Goal: Task Accomplishment & Management: Manage account settings

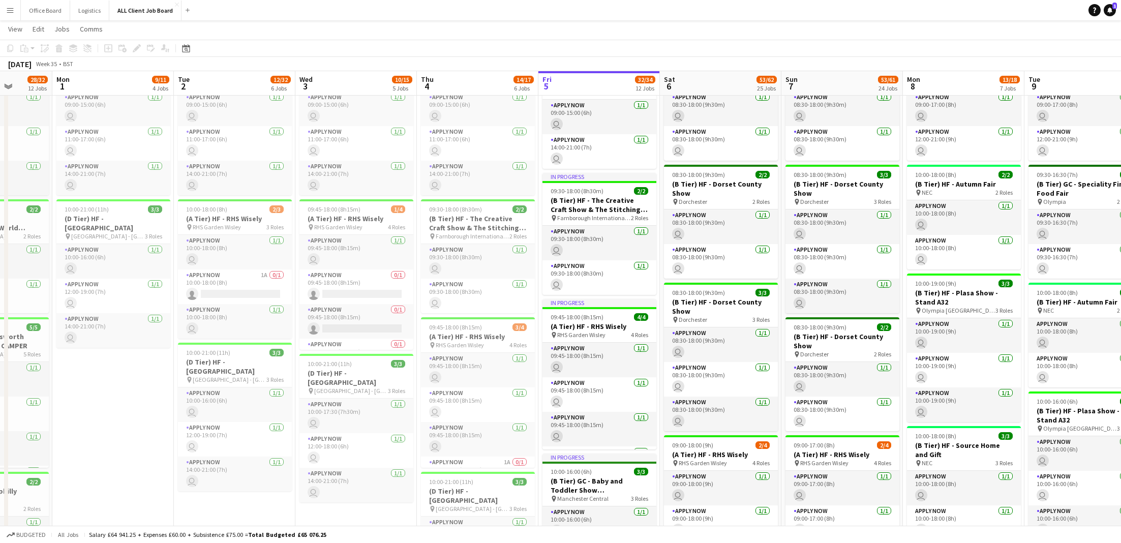
scroll to position [2558, 0]
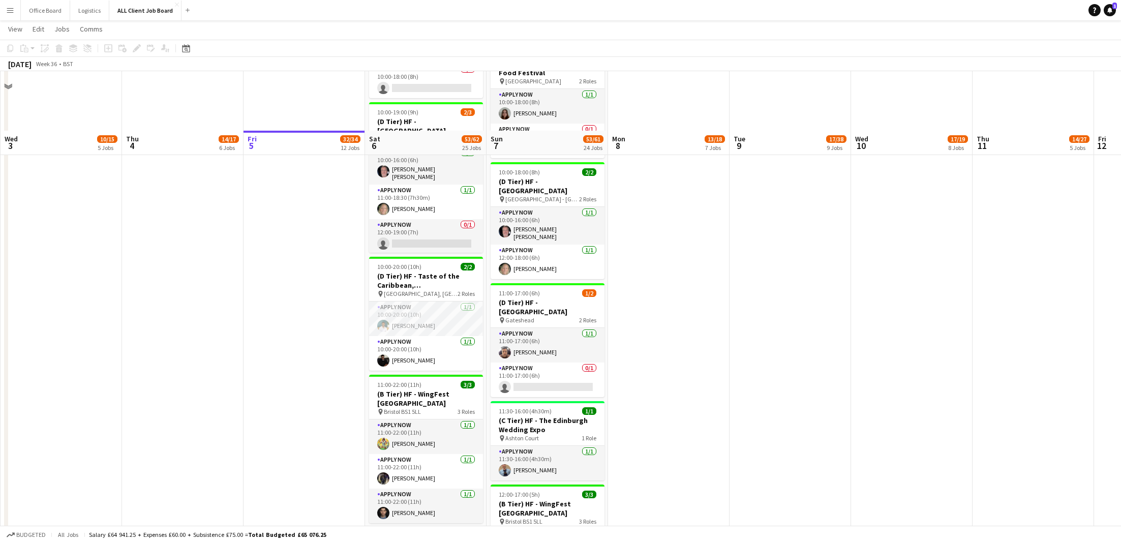
scroll to position [1994, 0]
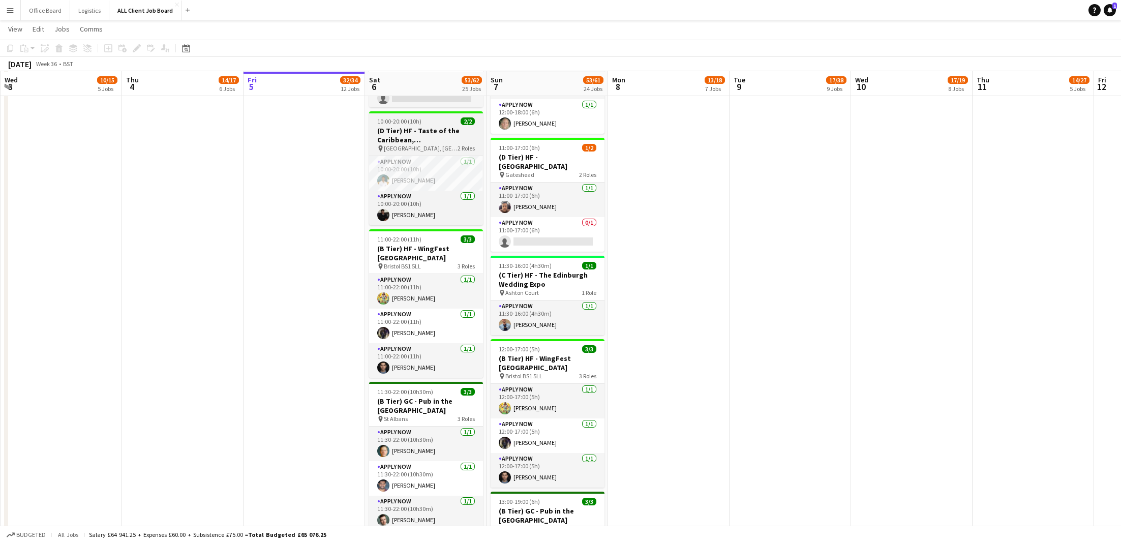
click at [431, 144] on h3 "(D Tier) HF - Taste of the Caribbean, [GEOGRAPHIC_DATA]" at bounding box center [426, 135] width 114 height 18
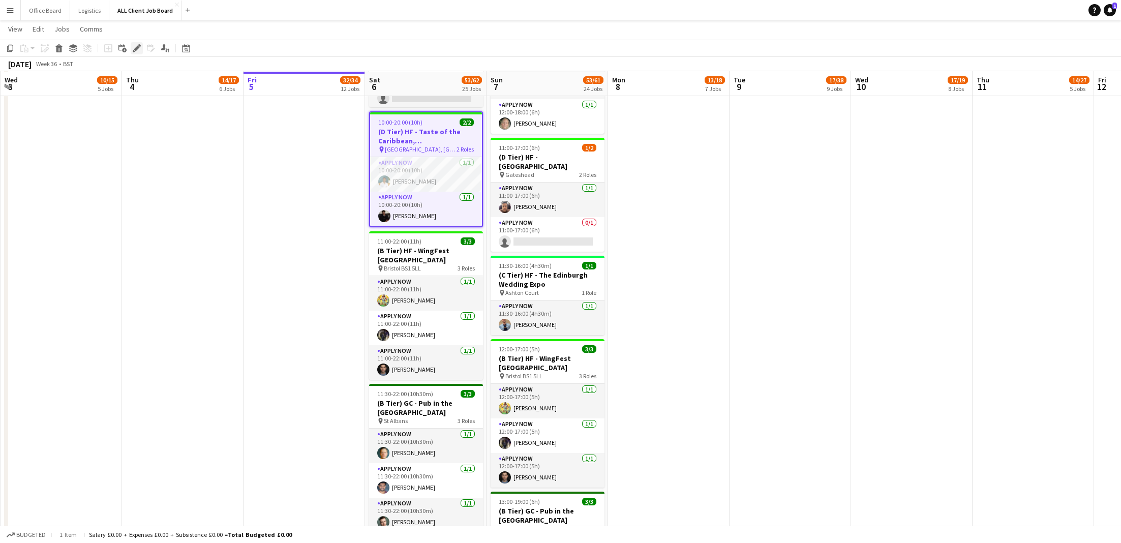
click at [136, 50] on icon "Edit" at bounding box center [137, 48] width 8 height 8
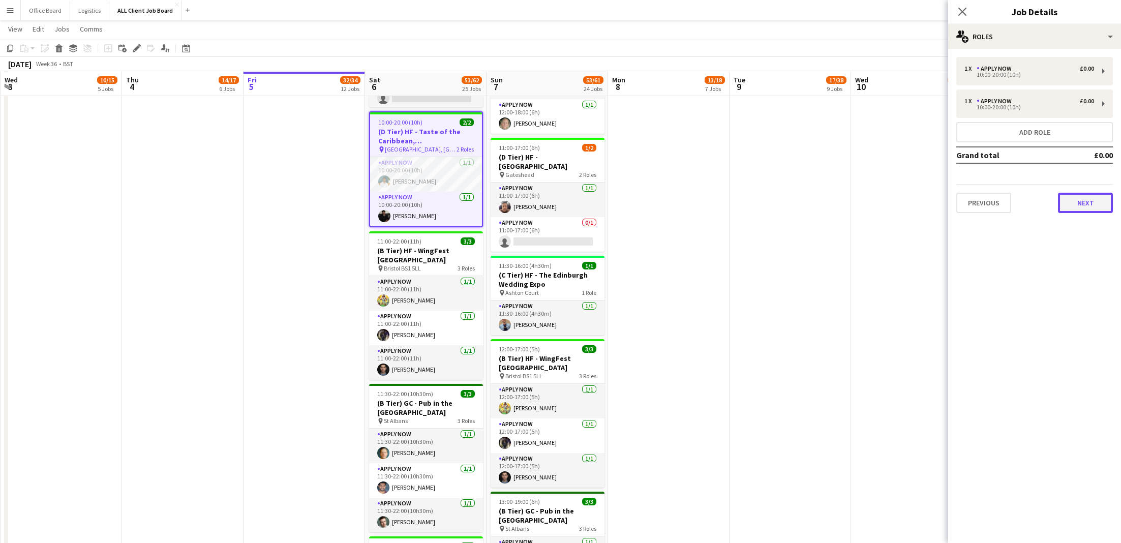
click at [1084, 209] on button "Next" at bounding box center [1085, 203] width 55 height 20
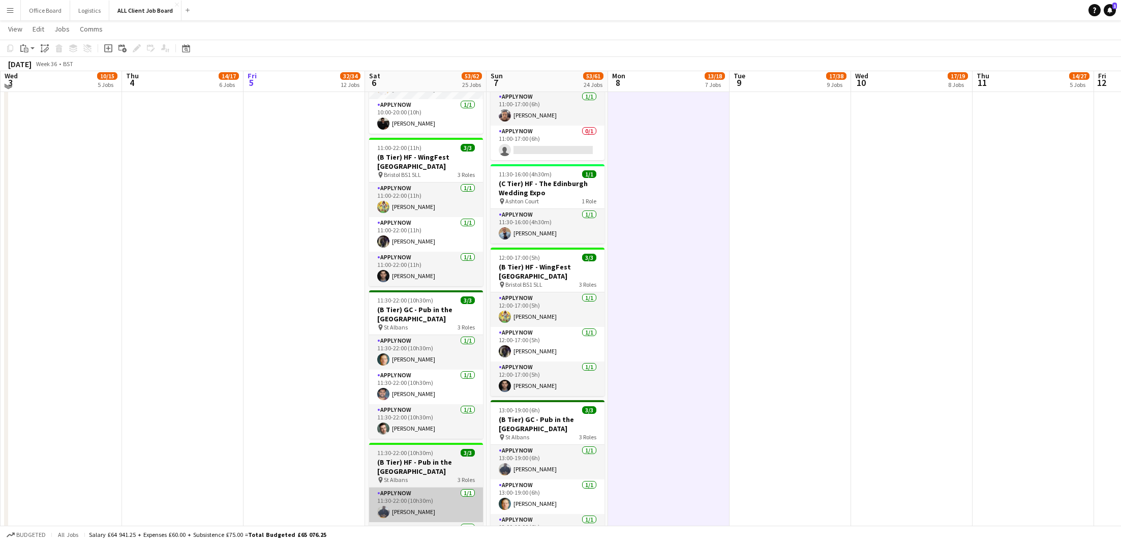
scroll to position [1988, 0]
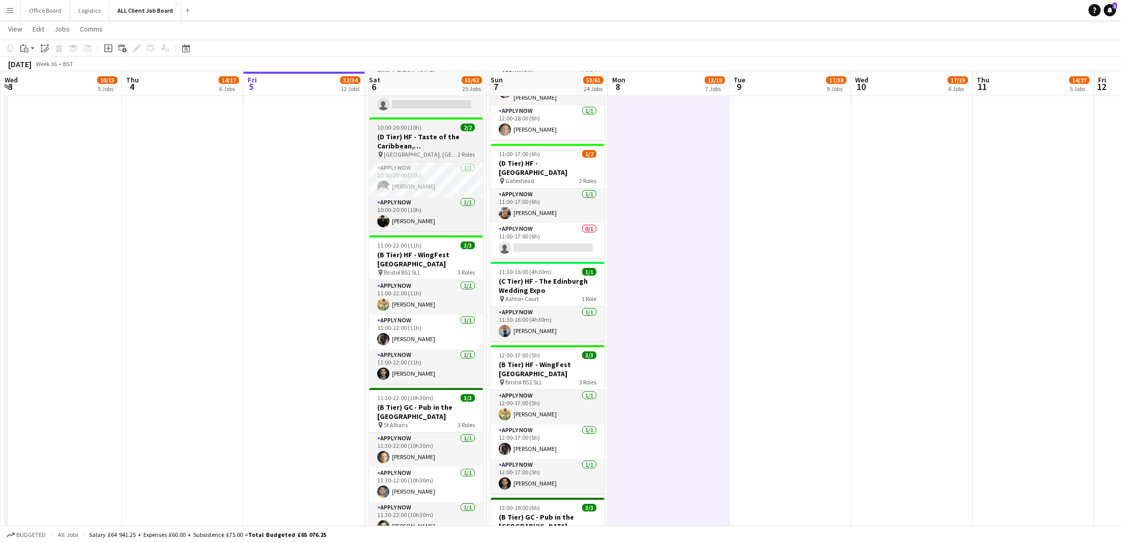
click at [422, 150] on h3 "(D Tier) HF - Taste of the Caribbean, [GEOGRAPHIC_DATA]" at bounding box center [426, 141] width 114 height 18
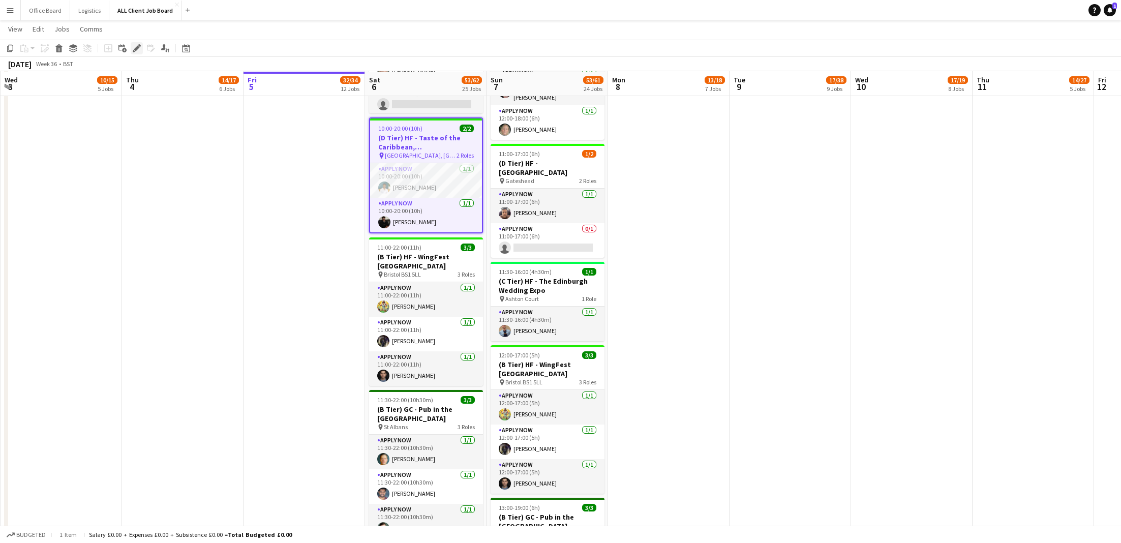
click at [137, 46] on icon at bounding box center [137, 49] width 6 height 6
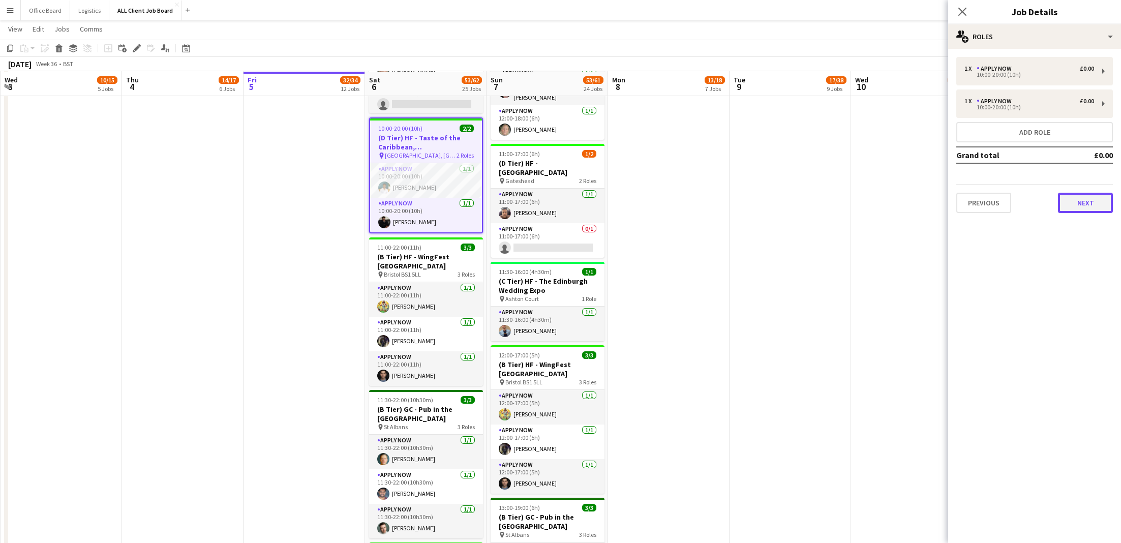
click at [1095, 199] on button "Next" at bounding box center [1085, 203] width 55 height 20
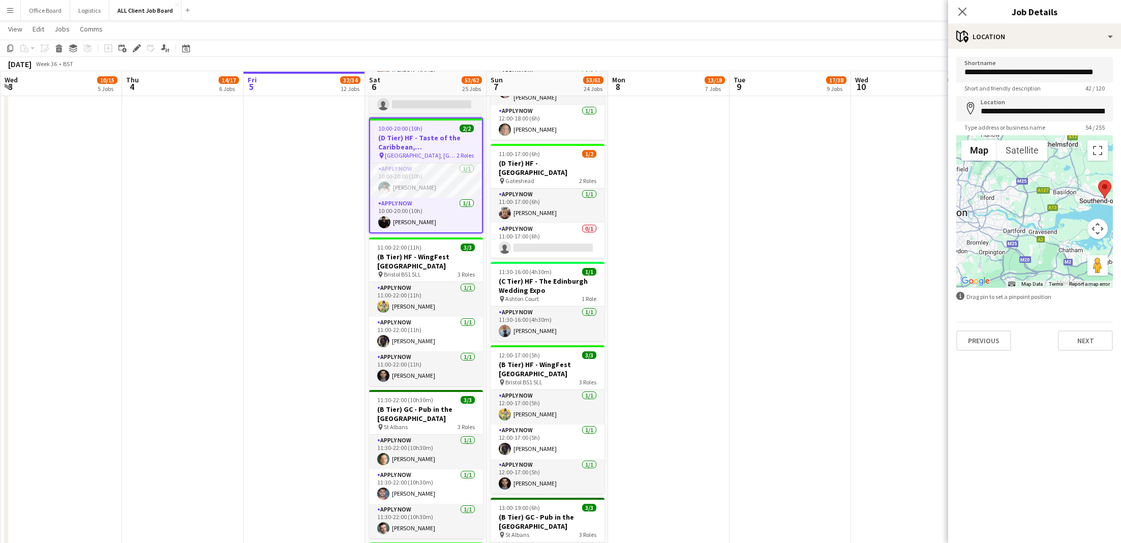
drag, startPoint x: 1052, startPoint y: 247, endPoint x: 1112, endPoint y: 236, distance: 60.9
click at [1113, 236] on form "**********" at bounding box center [1034, 204] width 173 height 294
drag, startPoint x: 1063, startPoint y: 220, endPoint x: 945, endPoint y: 220, distance: 118.0
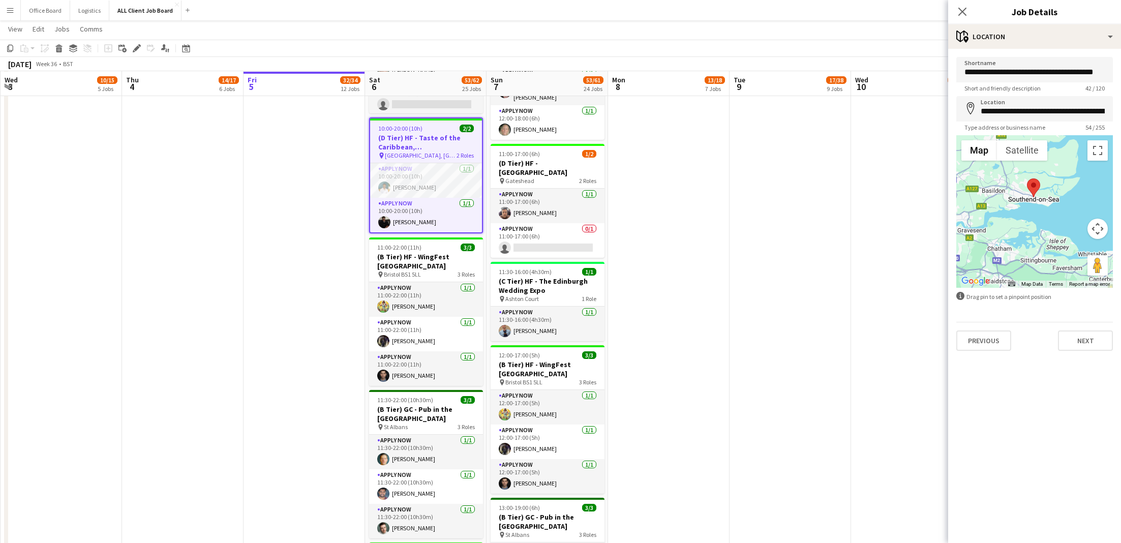
drag, startPoint x: 1030, startPoint y: 215, endPoint x: 1076, endPoint y: 213, distance: 46.3
click at [1076, 213] on div at bounding box center [1034, 211] width 157 height 153
click at [440, 193] on app-card-role "APPLY NOW 1/1 10:00-20:00 (10h) Lamar Dash" at bounding box center [426, 180] width 112 height 35
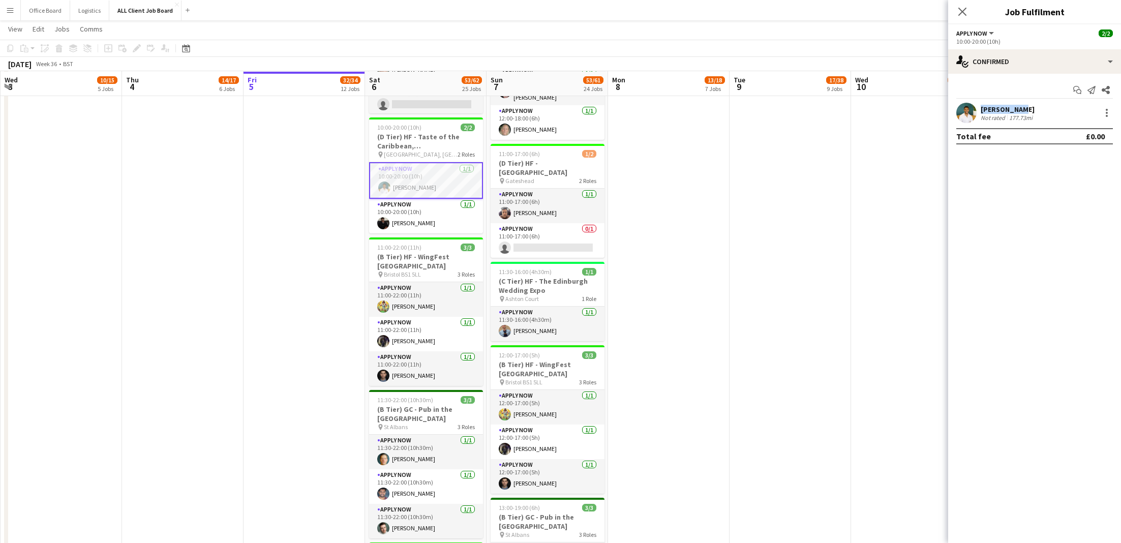
drag, startPoint x: 1020, startPoint y: 109, endPoint x: 976, endPoint y: 108, distance: 43.7
click at [976, 107] on div "Lamar Dash Not rated 177.73mi" at bounding box center [1034, 113] width 173 height 20
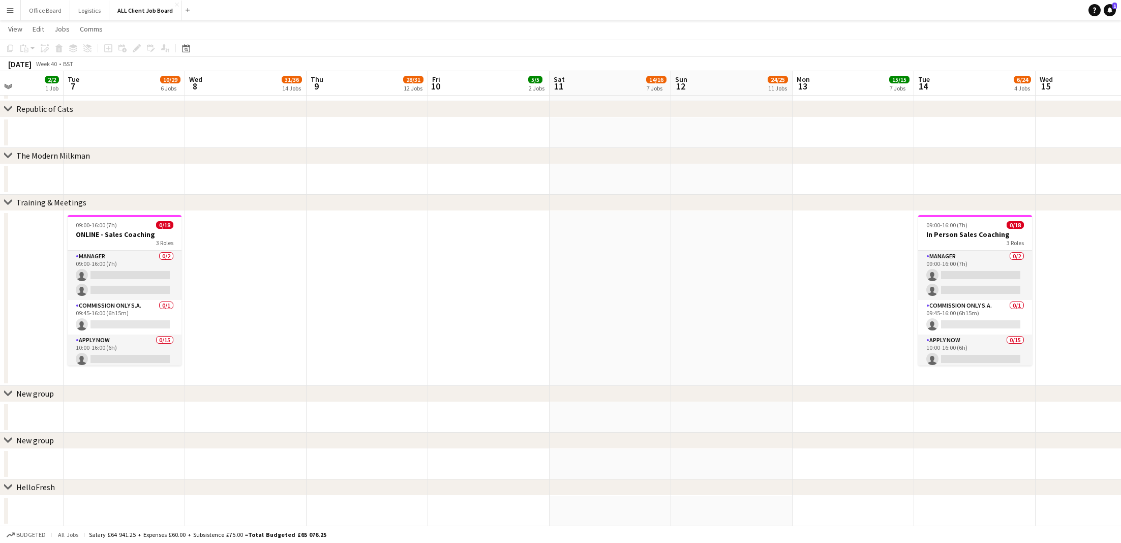
scroll to position [0, 307]
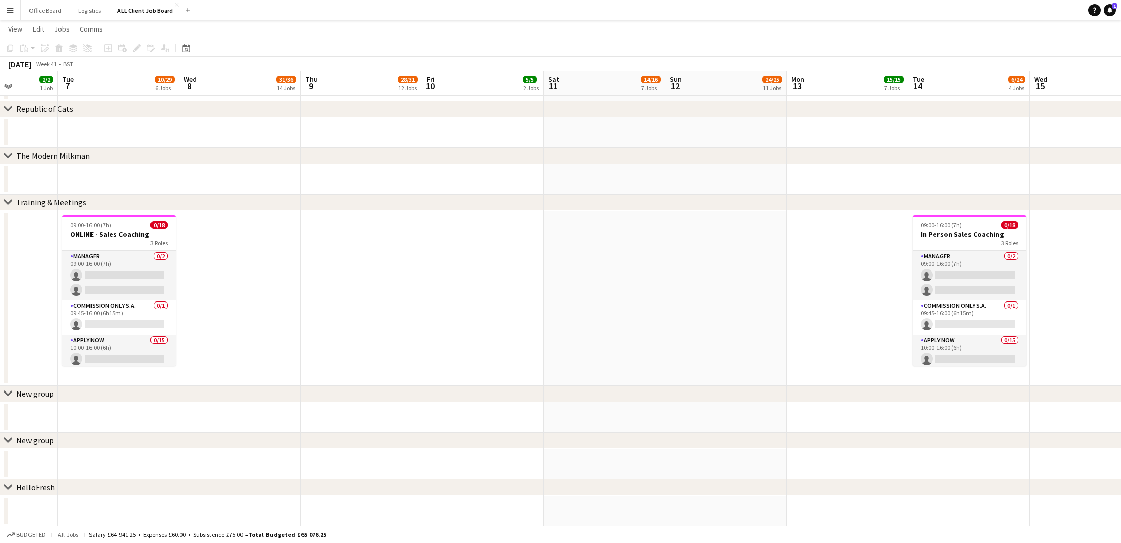
click at [648, 272] on app-date-cell at bounding box center [605, 298] width 122 height 175
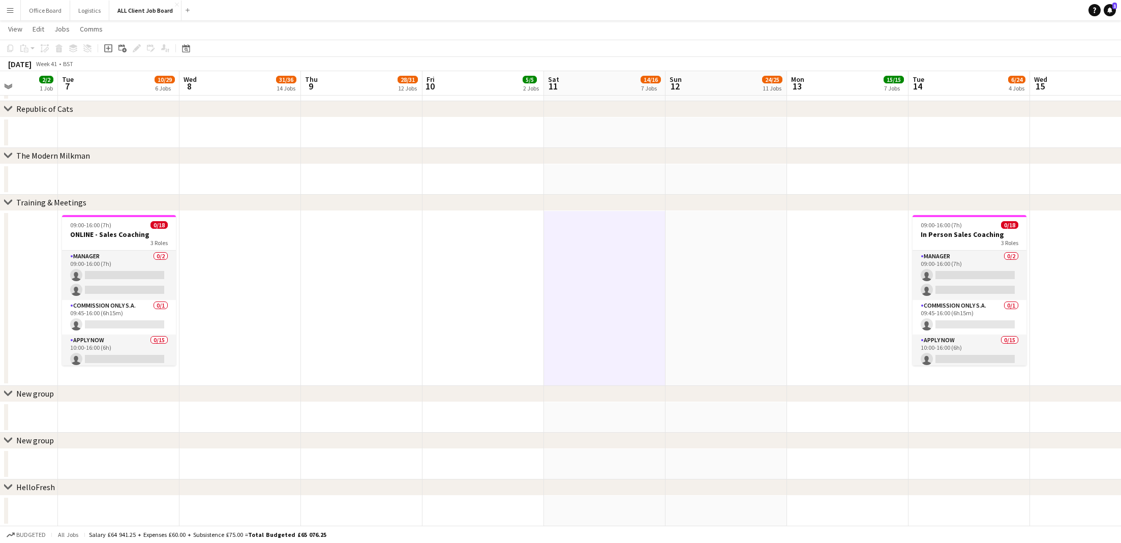
click at [682, 279] on app-date-cell at bounding box center [727, 298] width 122 height 175
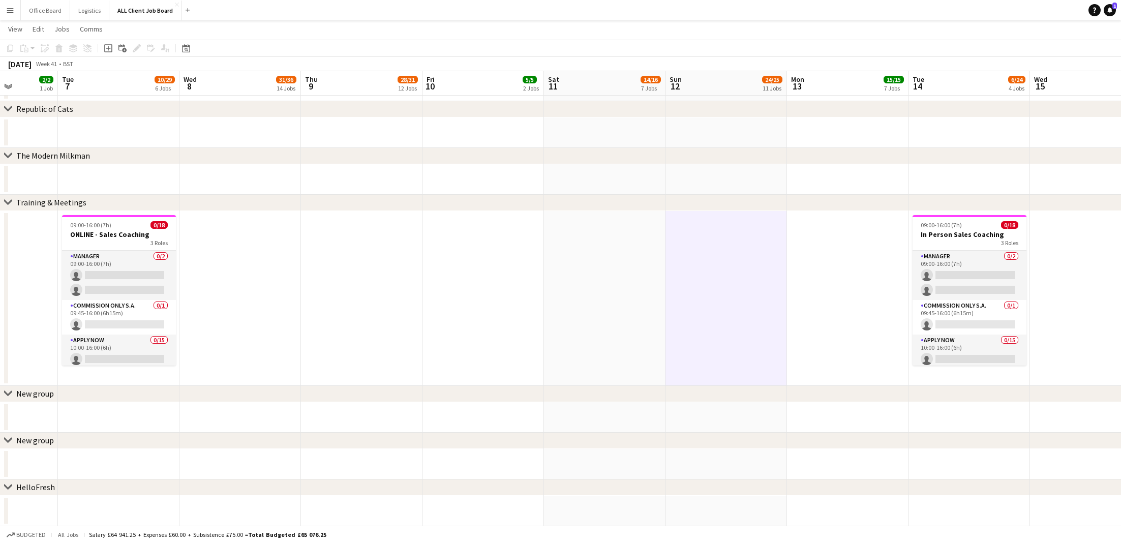
click at [348, 252] on app-date-cell at bounding box center [362, 298] width 122 height 175
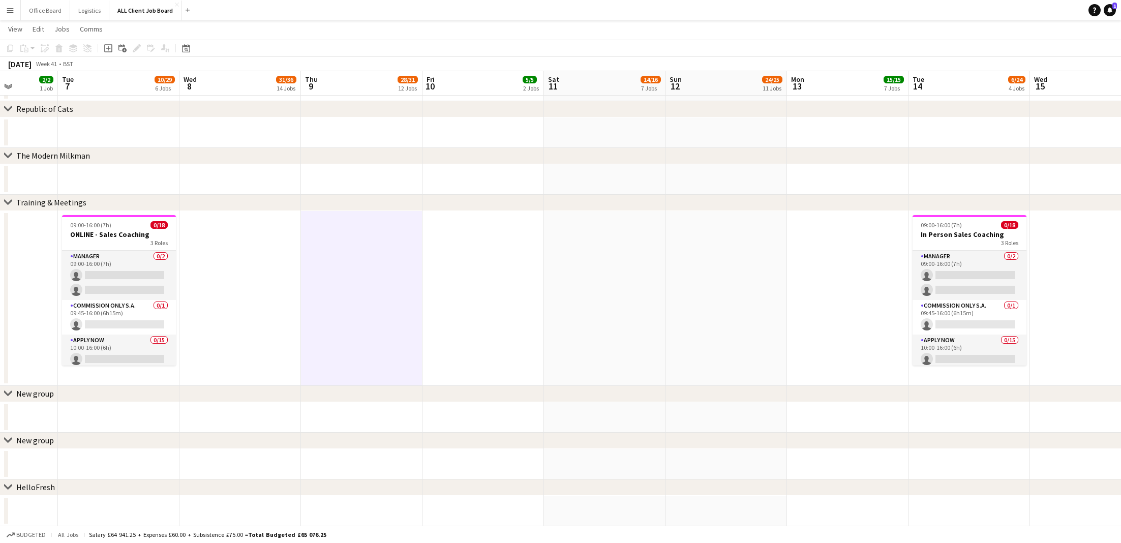
click at [465, 228] on app-date-cell at bounding box center [484, 298] width 122 height 175
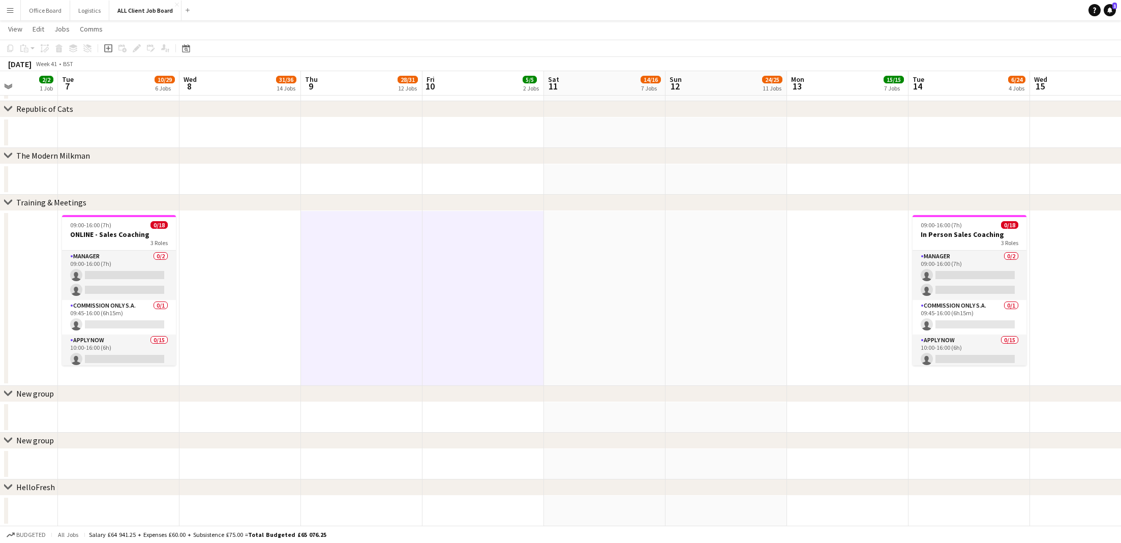
click at [364, 236] on app-date-cell at bounding box center [362, 298] width 122 height 175
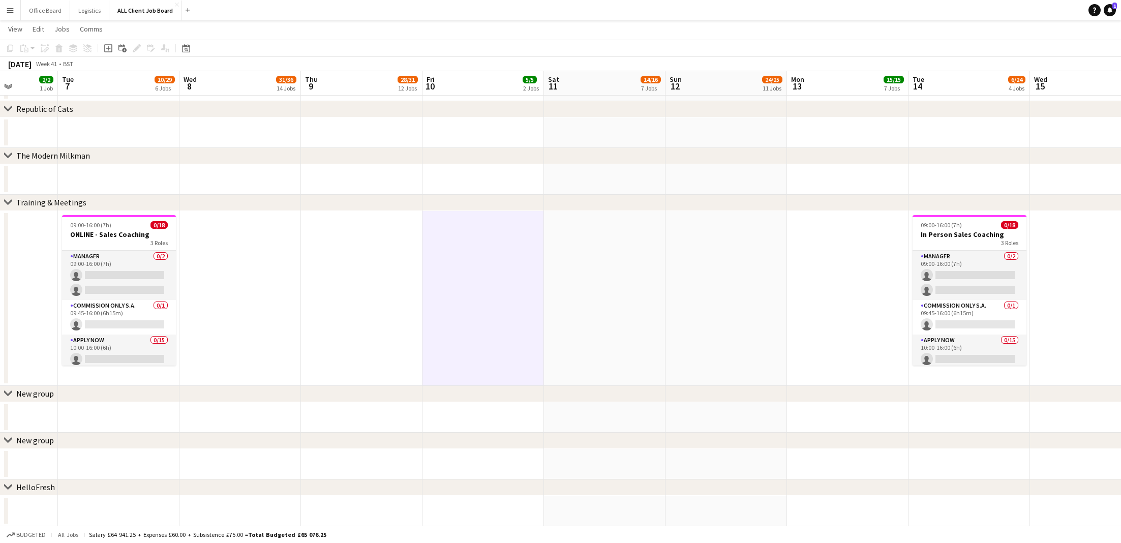
click at [248, 228] on app-date-cell at bounding box center [241, 298] width 122 height 175
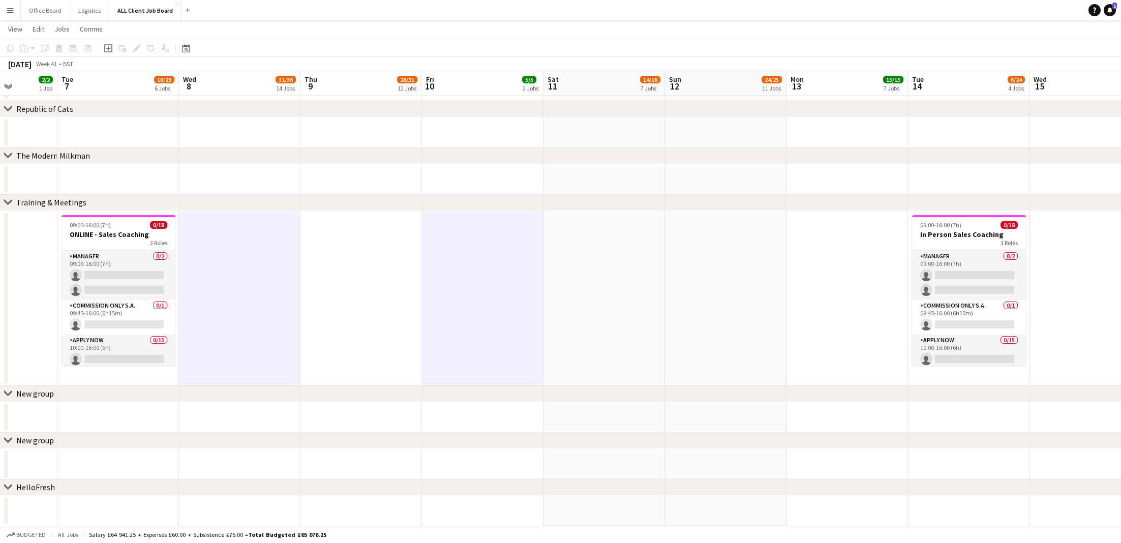
click at [337, 239] on app-date-cell at bounding box center [362, 298] width 122 height 175
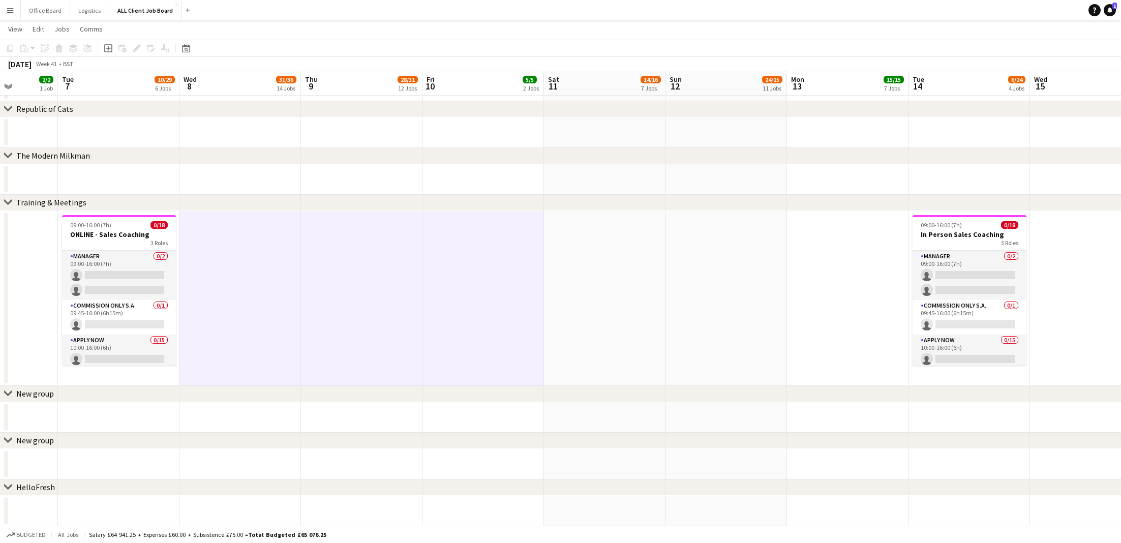
click at [470, 249] on app-date-cell at bounding box center [484, 298] width 122 height 175
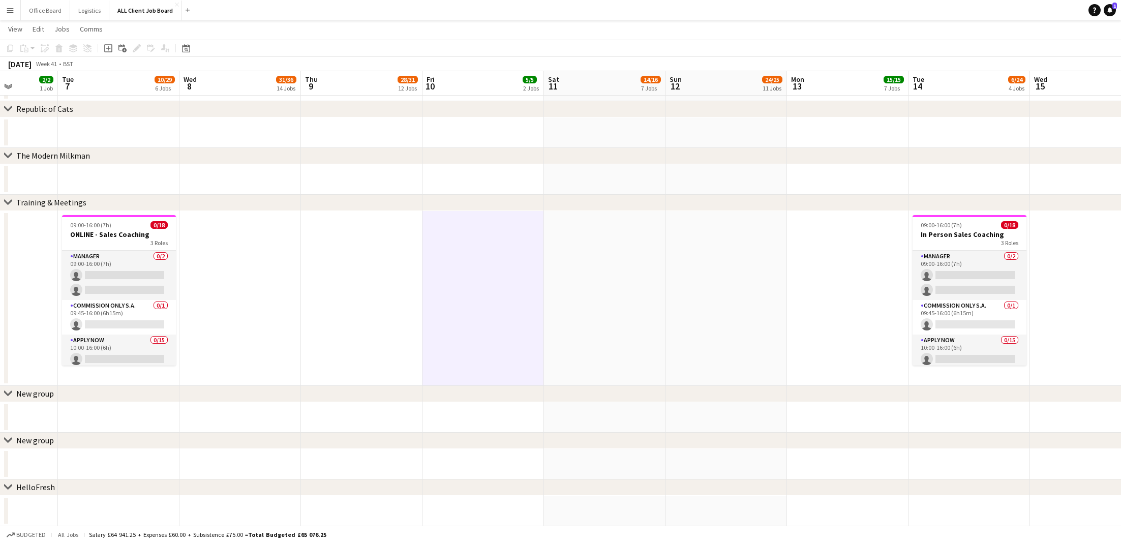
click at [451, 248] on app-date-cell at bounding box center [484, 298] width 122 height 175
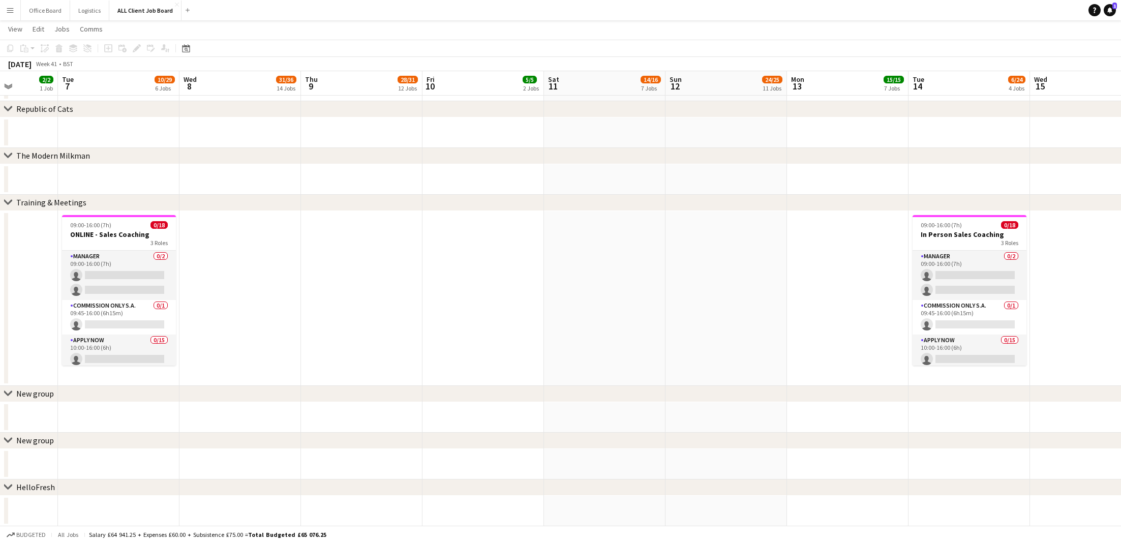
scroll to position [0, 307]
click at [401, 241] on app-date-cell at bounding box center [362, 298] width 122 height 175
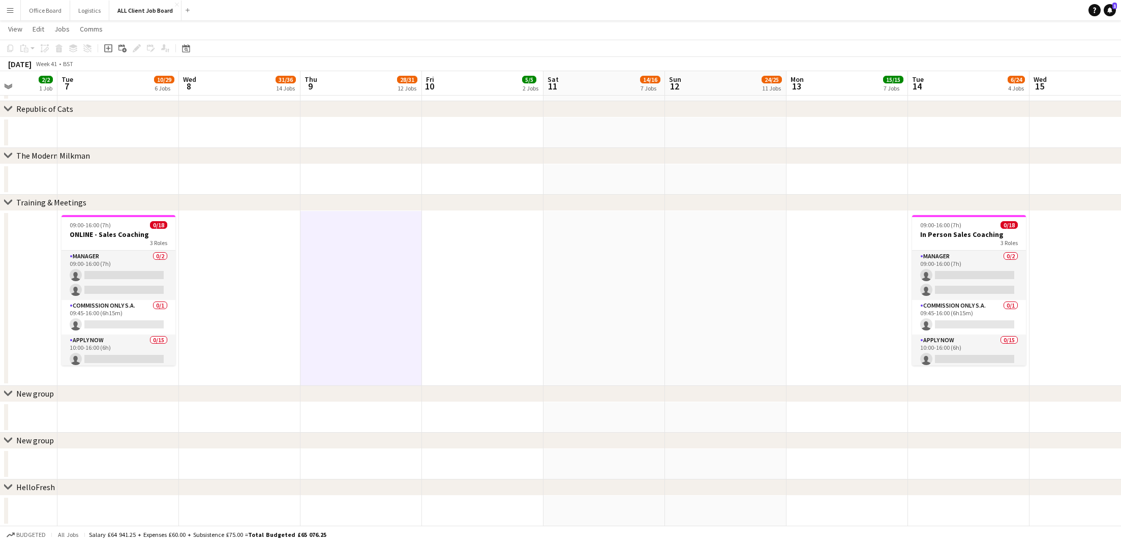
click at [272, 225] on app-date-cell at bounding box center [240, 298] width 122 height 175
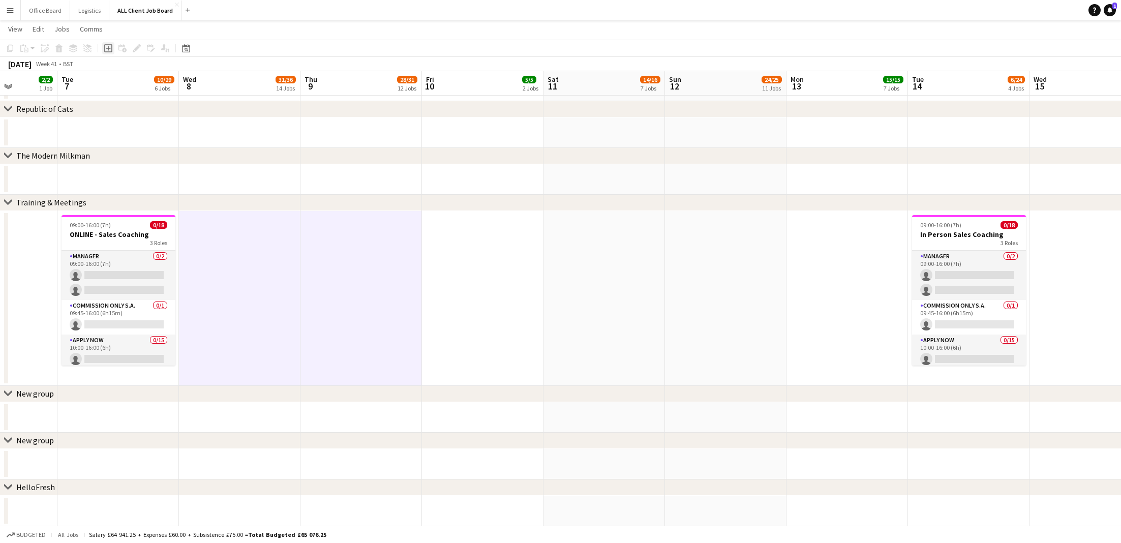
click at [109, 48] on icon "Add job" at bounding box center [108, 48] width 8 height 8
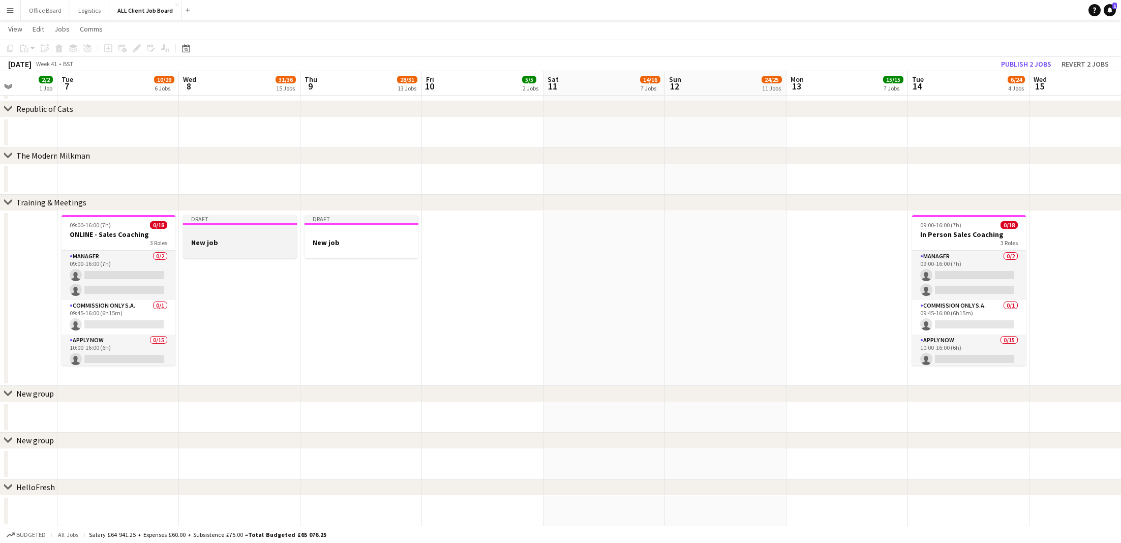
scroll to position [0, 308]
click at [240, 231] on div at bounding box center [239, 233] width 114 height 8
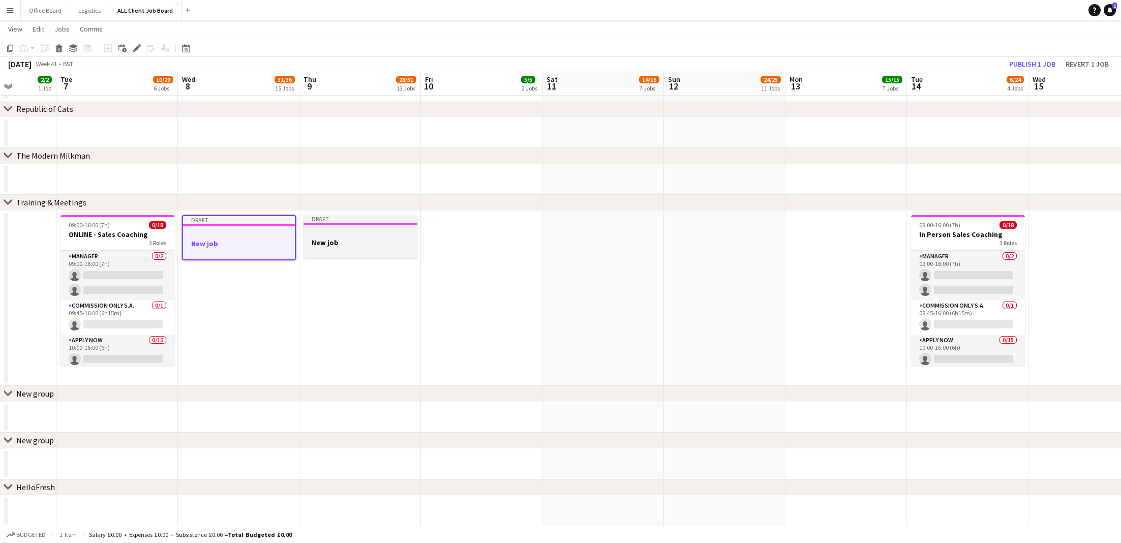
click at [351, 228] on app-job-card "Draft New job" at bounding box center [361, 236] width 114 height 43
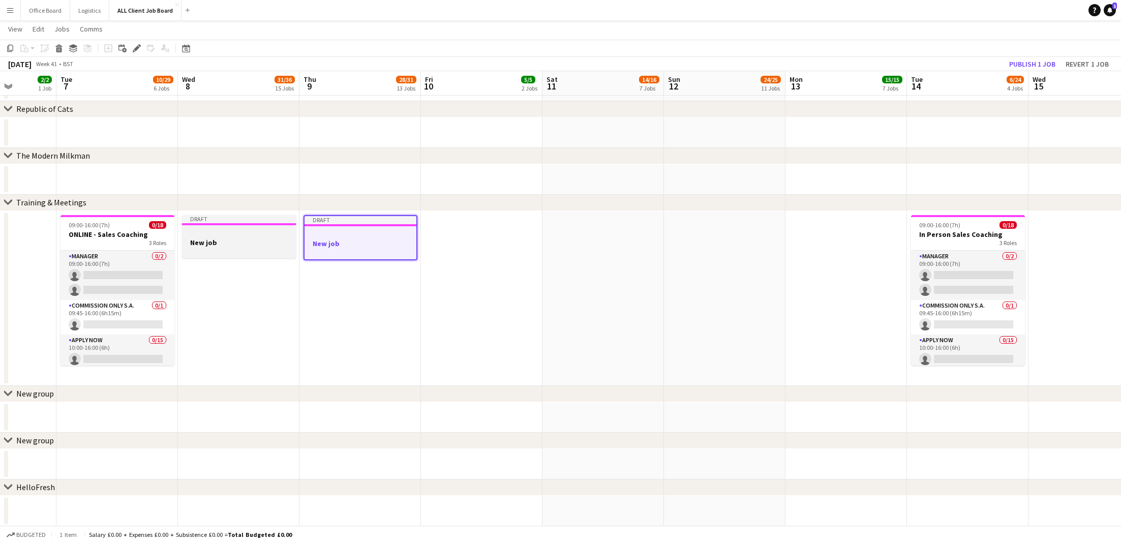
click at [282, 225] on div at bounding box center [239, 224] width 114 height 2
click at [135, 47] on icon "Edit" at bounding box center [137, 48] width 8 height 8
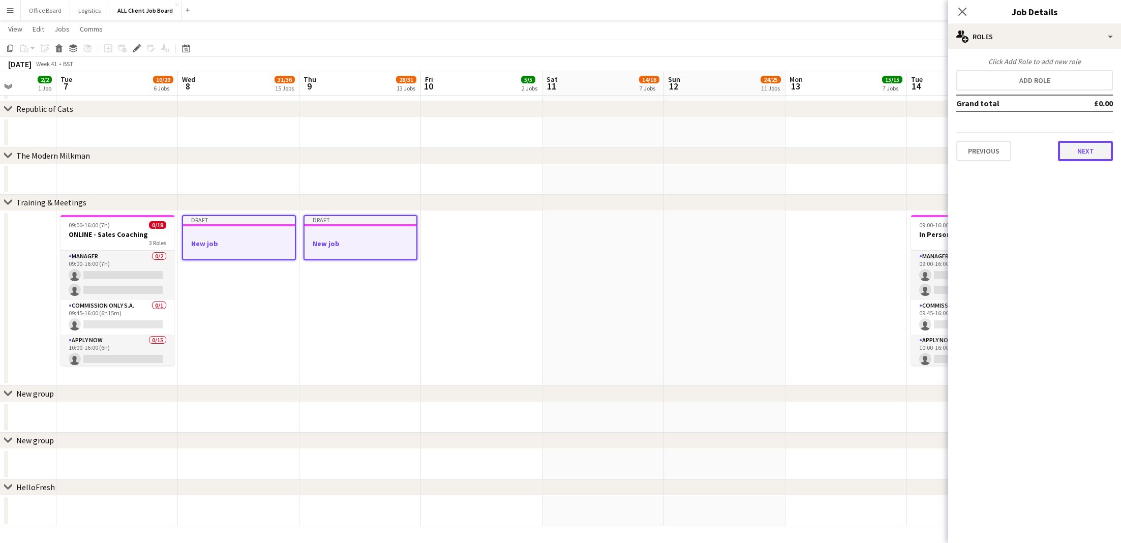
click at [1103, 156] on button "Next" at bounding box center [1085, 151] width 55 height 20
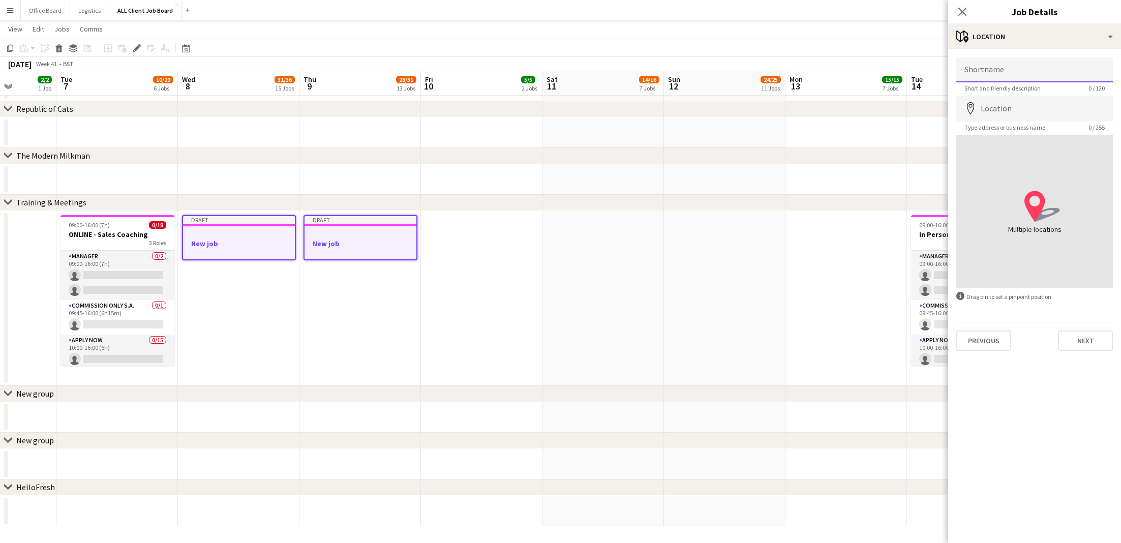
click at [992, 79] on input "Shortname" at bounding box center [1034, 69] width 157 height 25
click at [1018, 73] on input "**********" at bounding box center [1034, 69] width 157 height 25
type input "**********"
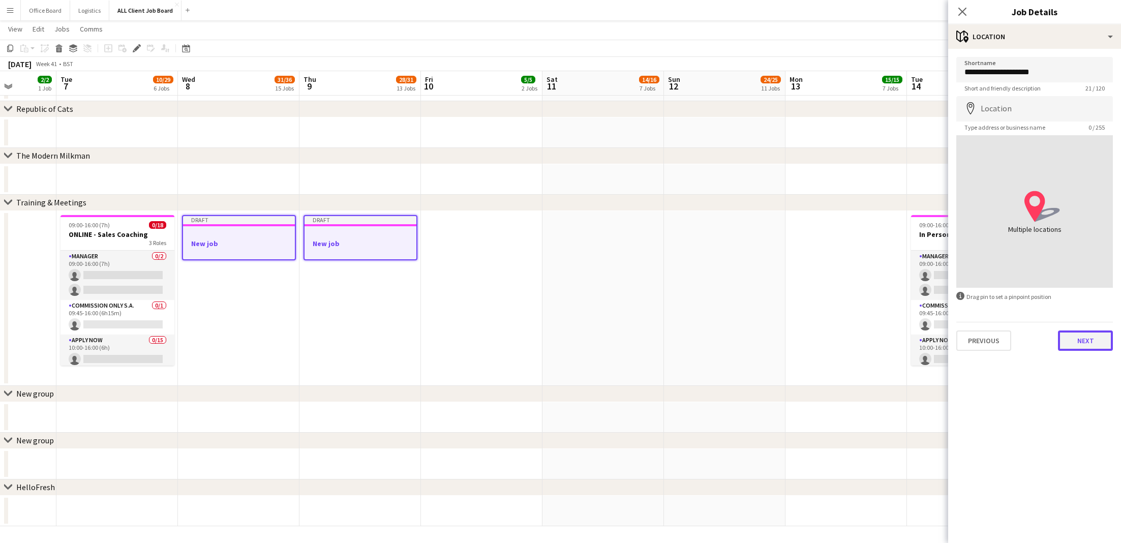
click at [1089, 334] on button "Next" at bounding box center [1085, 341] width 55 height 20
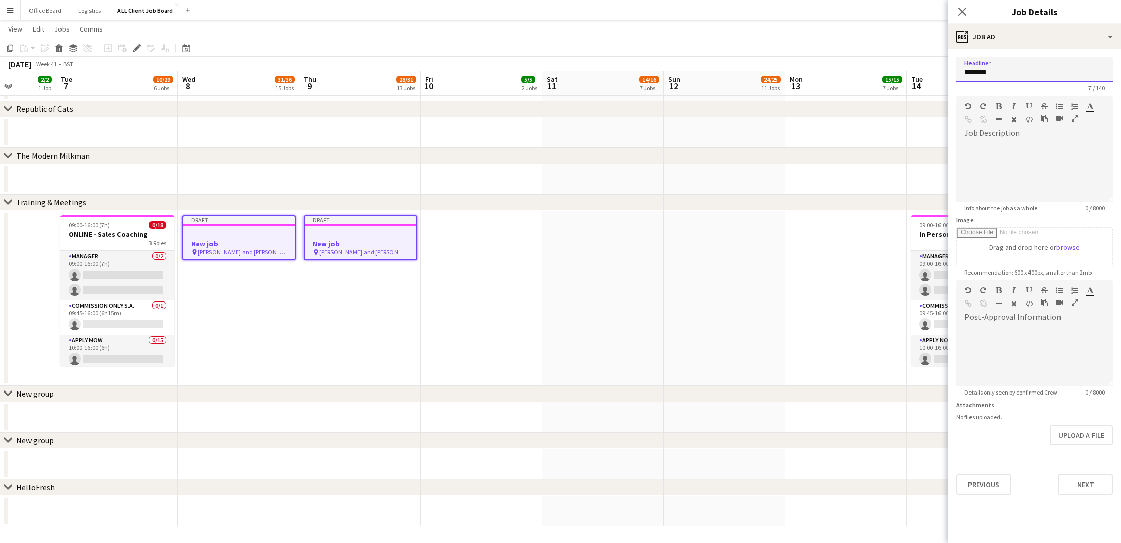
click at [988, 76] on input "*******" at bounding box center [1034, 69] width 157 height 25
paste input "**********"
type input "**********"
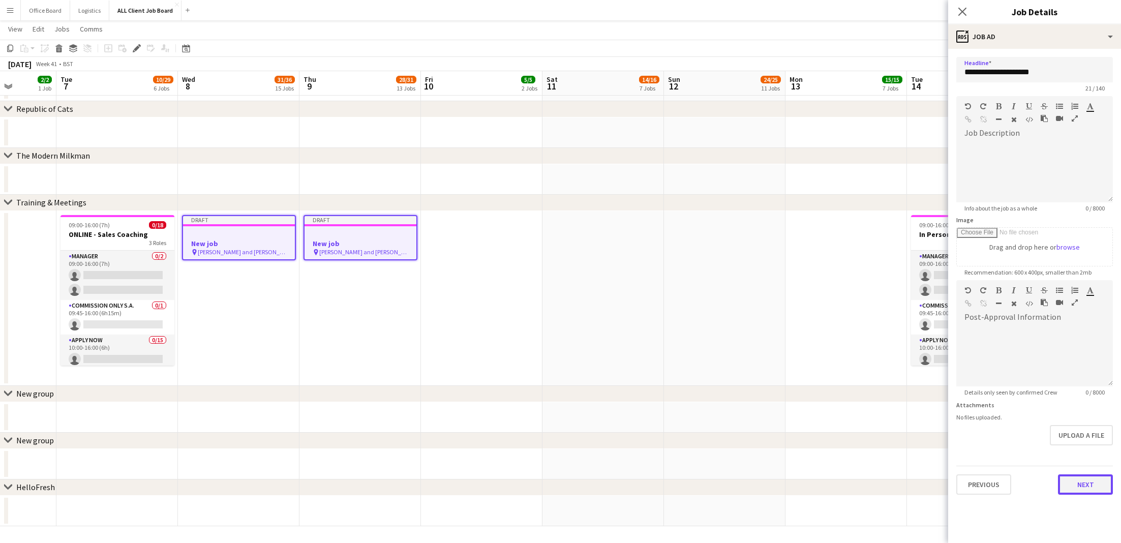
click at [1081, 488] on button "Next" at bounding box center [1085, 484] width 55 height 20
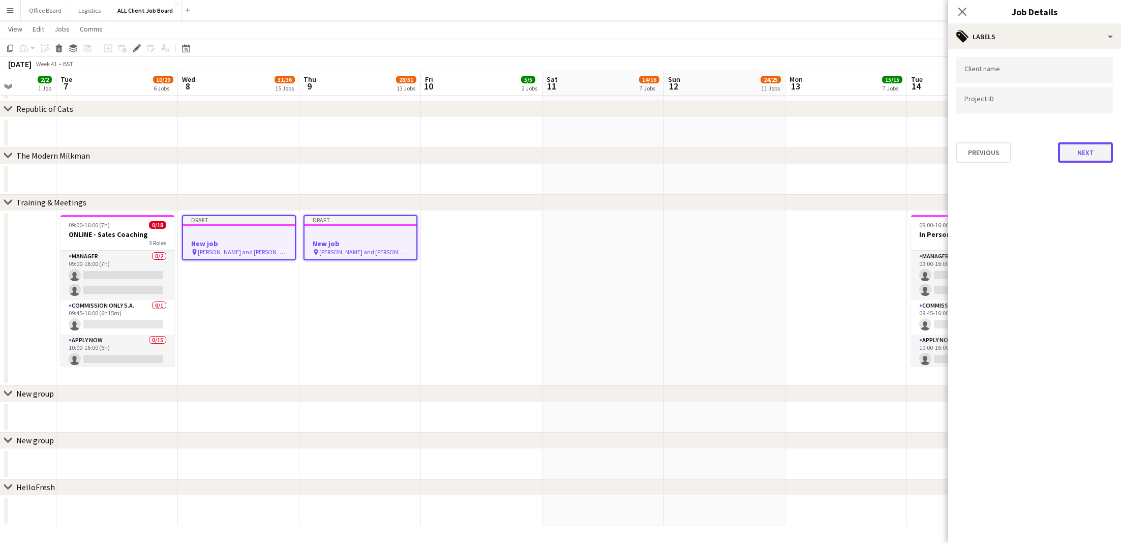
click at [1089, 157] on button "Next" at bounding box center [1085, 152] width 55 height 20
click at [1085, 113] on button "Next" at bounding box center [1085, 105] width 55 height 20
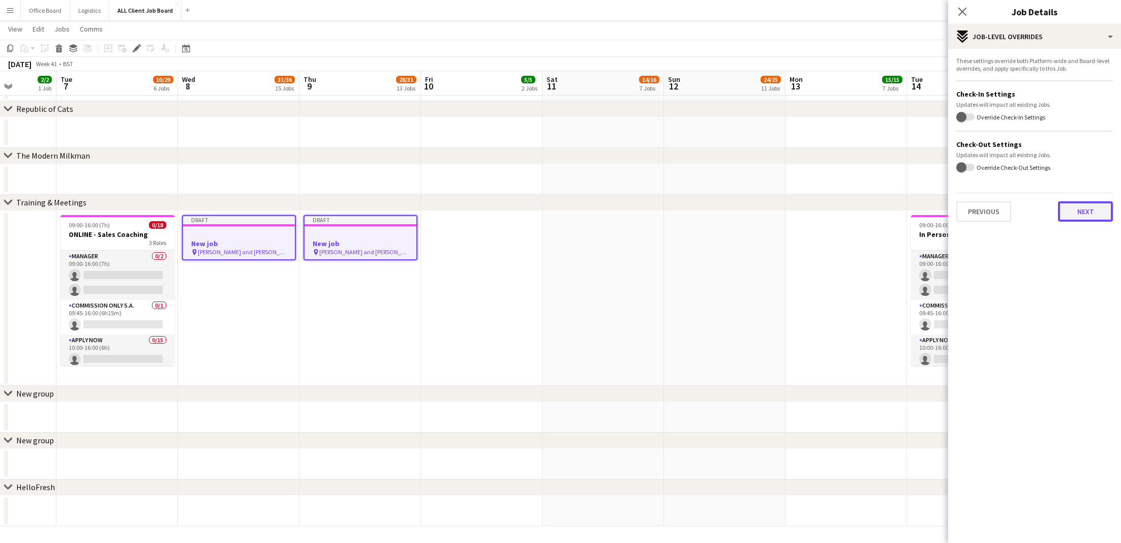
click at [1081, 203] on button "Next" at bounding box center [1085, 211] width 55 height 20
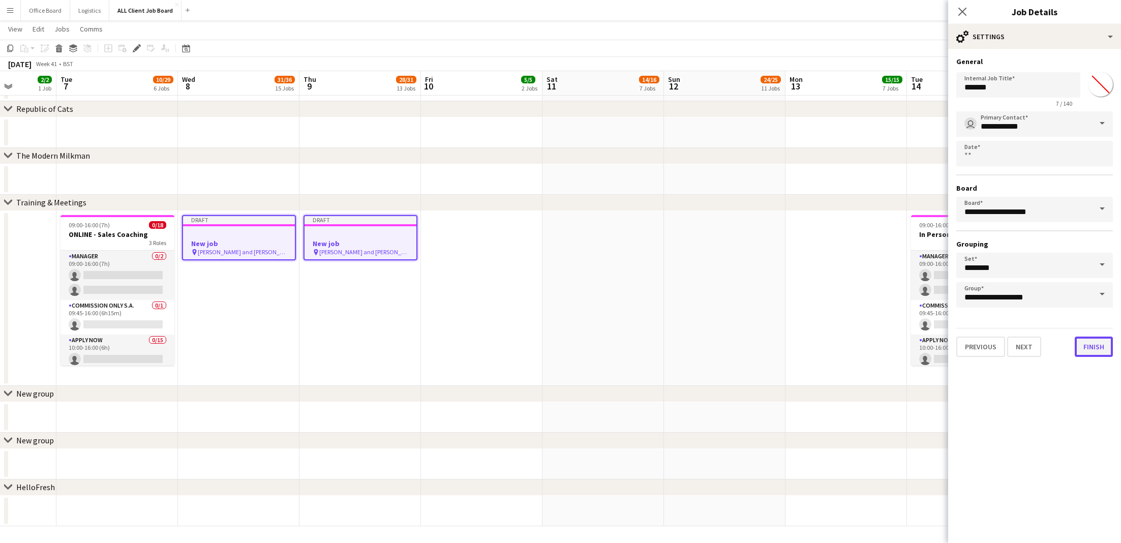
click at [1090, 347] on button "Finish" at bounding box center [1094, 347] width 38 height 20
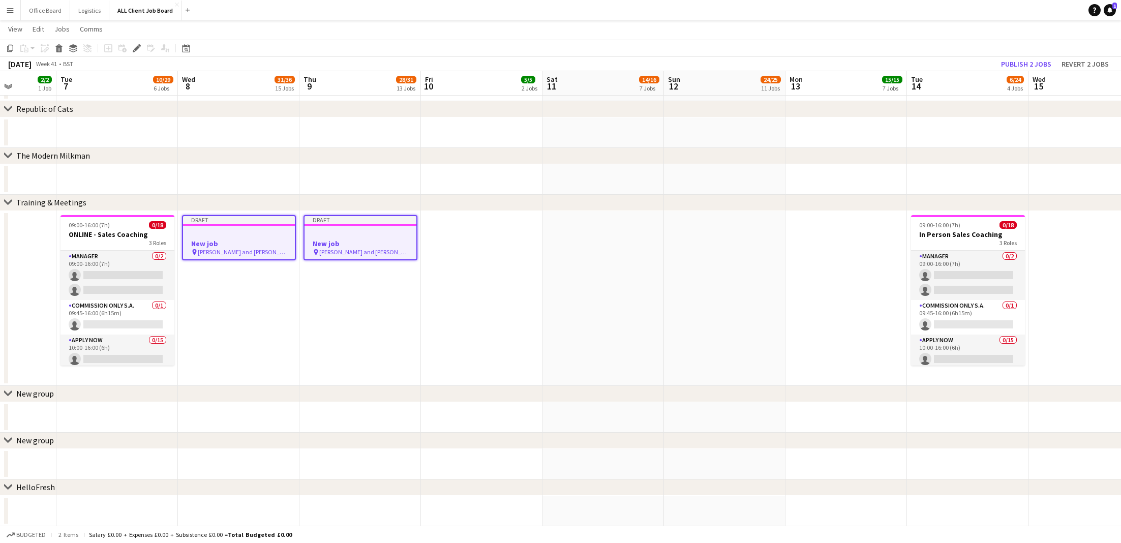
click at [354, 229] on app-job-card "Draft New job pin [PERSON_NAME] and [PERSON_NAME] office" at bounding box center [361, 237] width 114 height 45
click at [235, 232] on div at bounding box center [239, 233] width 114 height 8
click at [133, 47] on icon "Edit" at bounding box center [137, 48] width 8 height 8
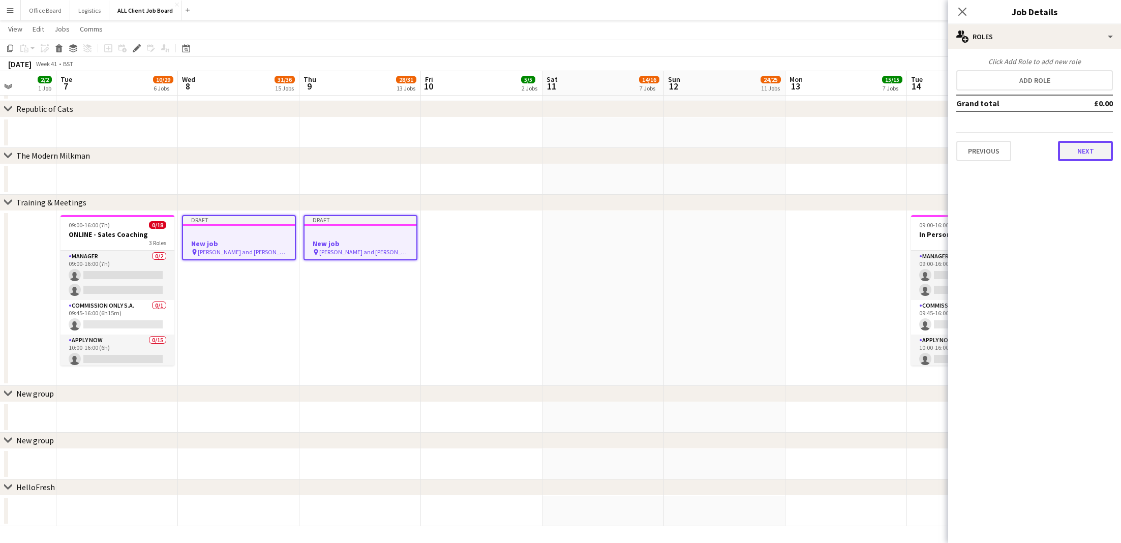
click at [1086, 152] on button "Next" at bounding box center [1085, 151] width 55 height 20
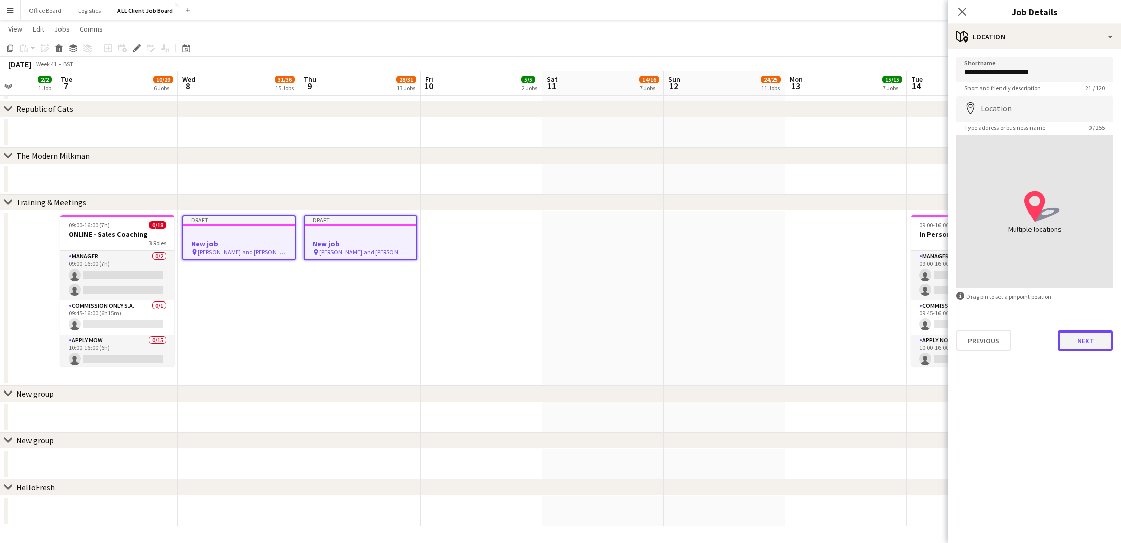
click at [1097, 341] on button "Next" at bounding box center [1085, 341] width 55 height 20
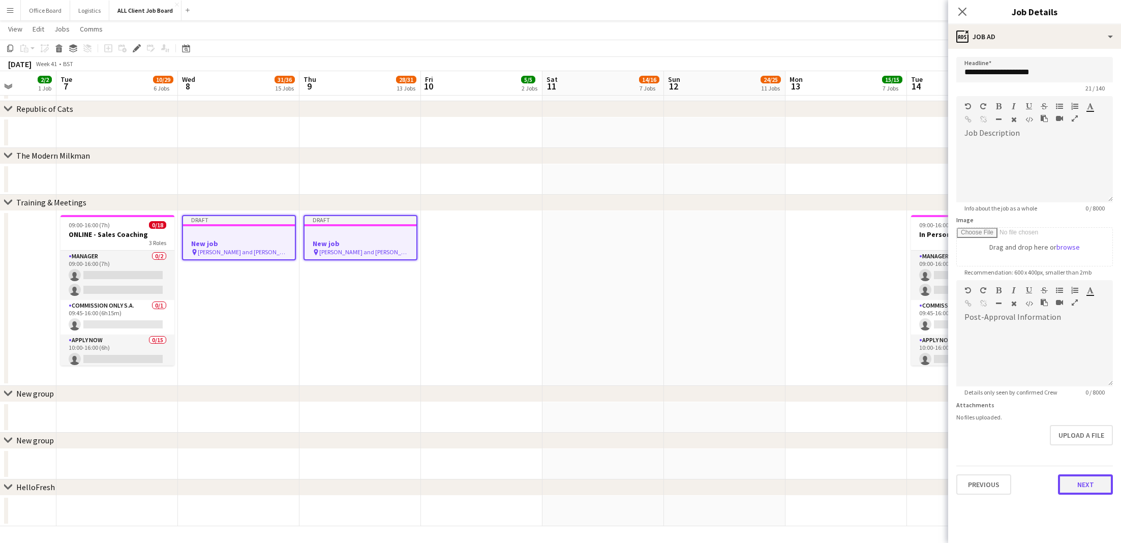
click at [1088, 485] on button "Next" at bounding box center [1085, 484] width 55 height 20
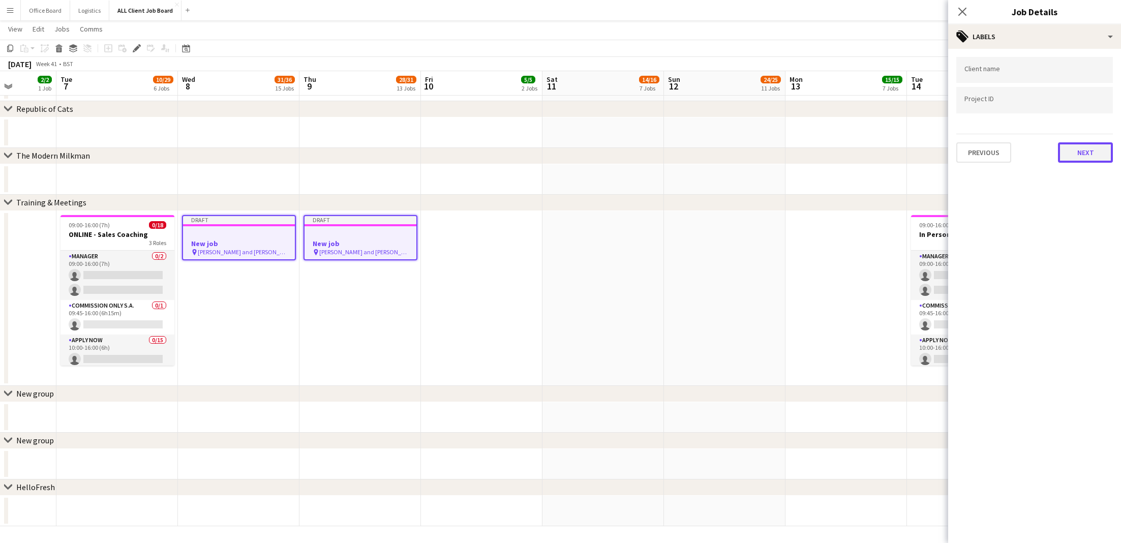
click at [1092, 153] on button "Next" at bounding box center [1085, 152] width 55 height 20
click at [1097, 117] on div "Select single job to add notes Previous Next" at bounding box center [1034, 86] width 173 height 75
click at [1099, 102] on button "Next" at bounding box center [1085, 105] width 55 height 20
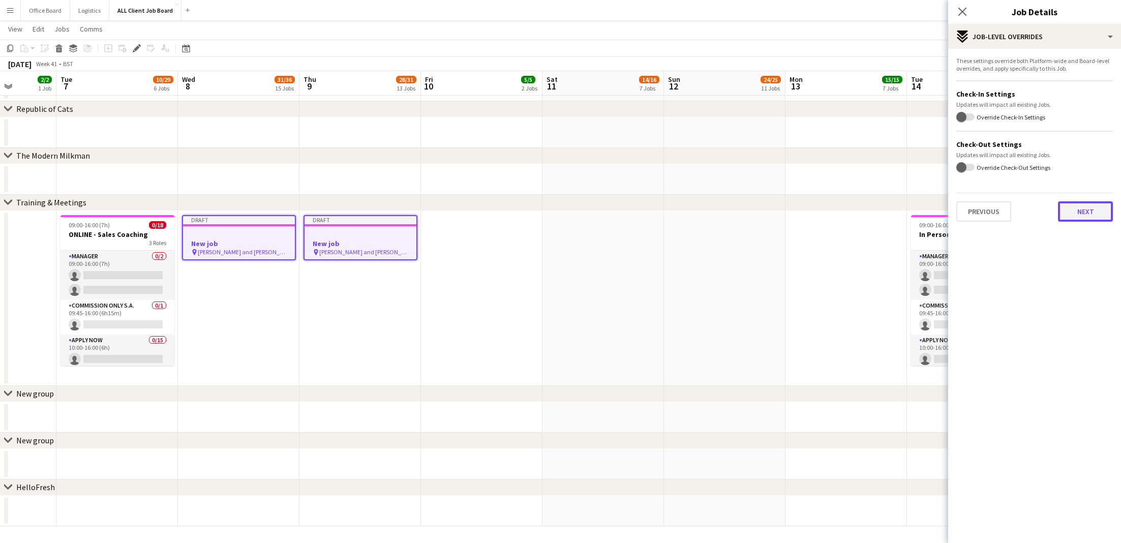
click at [1082, 208] on button "Next" at bounding box center [1085, 211] width 55 height 20
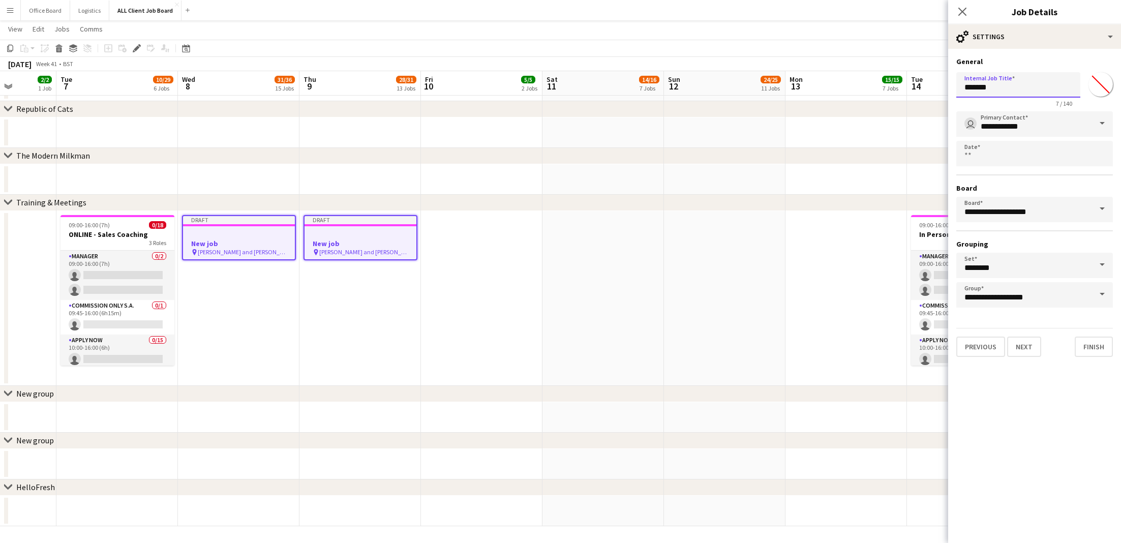
click at [978, 85] on input "*******" at bounding box center [1018, 84] width 124 height 25
paste input "**********"
click at [978, 85] on input "**********" at bounding box center [1018, 84] width 124 height 25
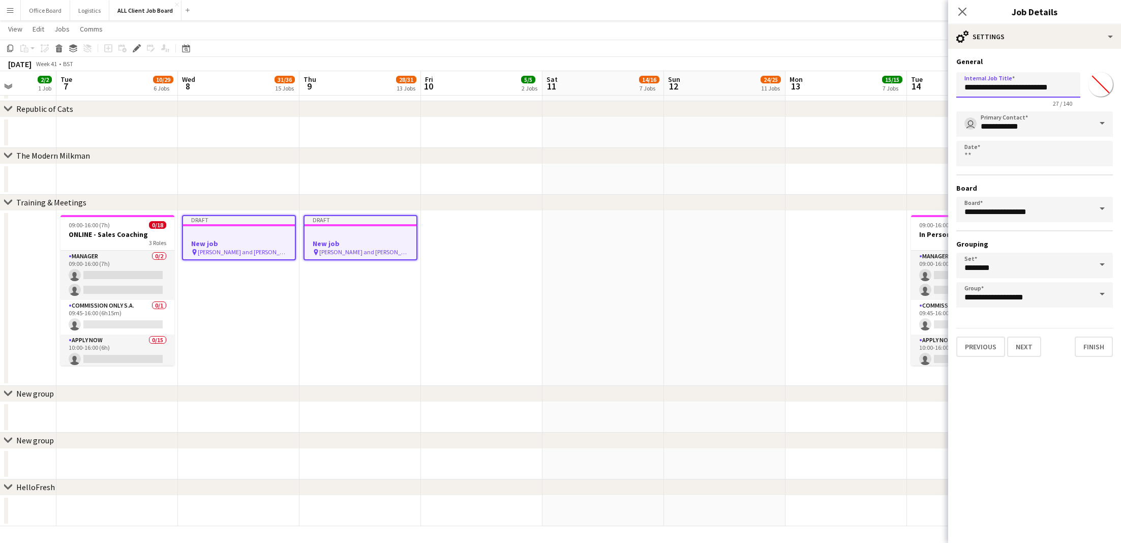
click at [978, 85] on input "**********" at bounding box center [1018, 84] width 124 height 25
paste input "text"
type input "**********"
click at [1103, 345] on button "Finish" at bounding box center [1094, 347] width 38 height 20
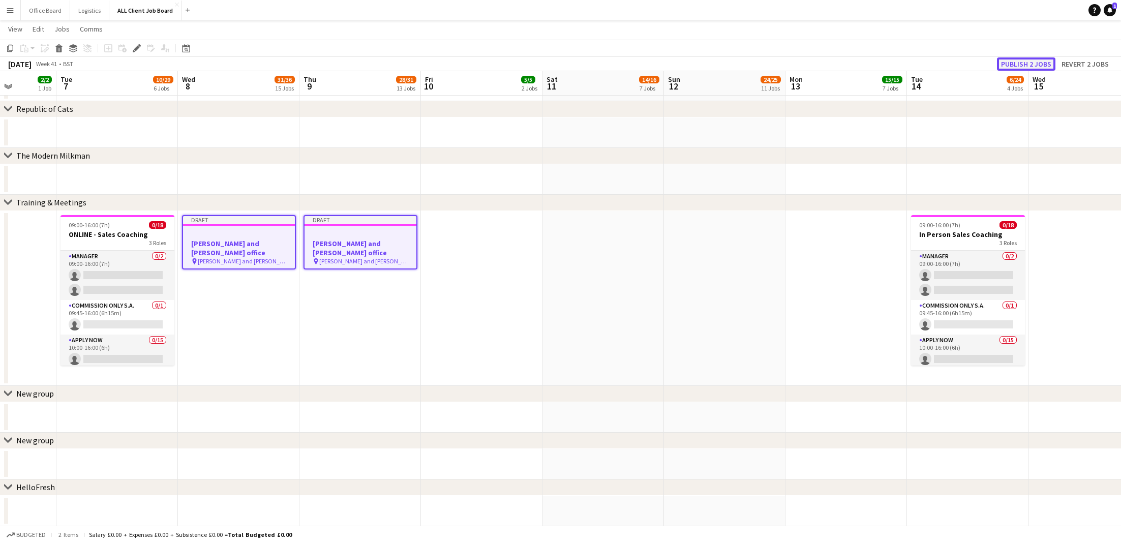
click at [1019, 60] on button "Publish 2 jobs" at bounding box center [1026, 63] width 58 height 13
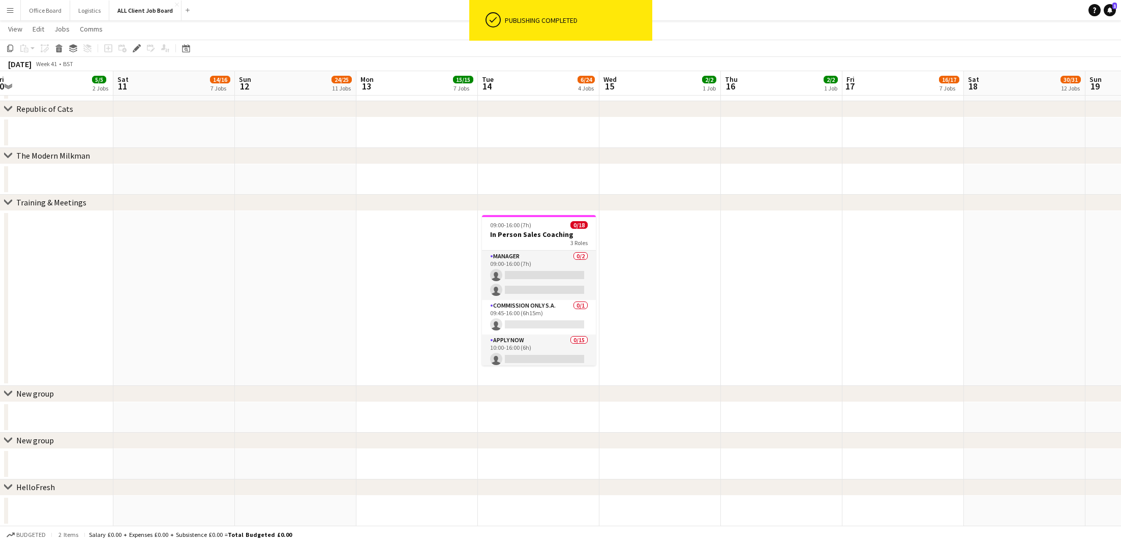
scroll to position [0, 435]
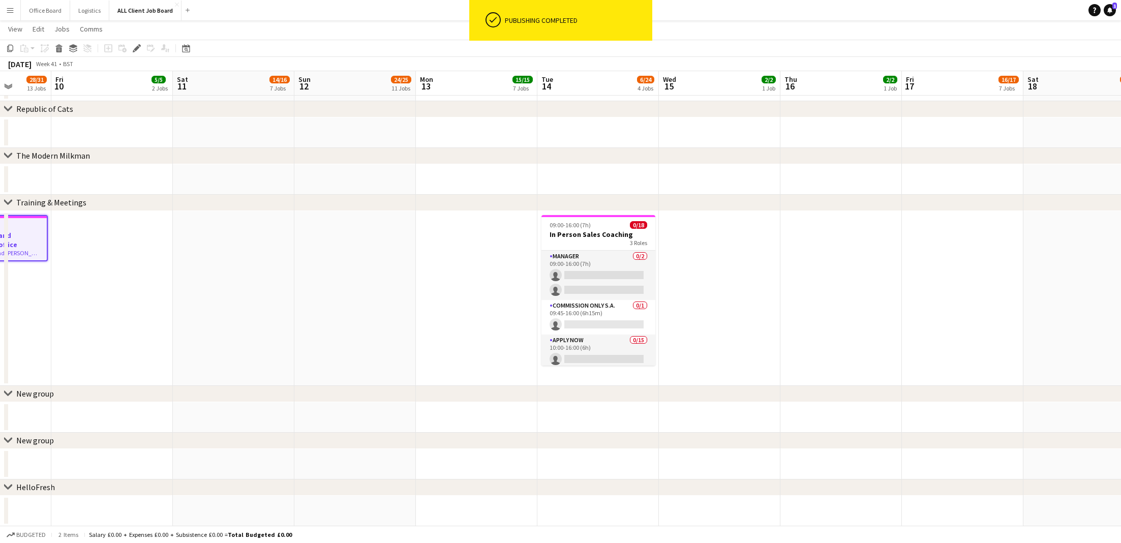
click at [783, 288] on app-date-cell at bounding box center [842, 298] width 122 height 175
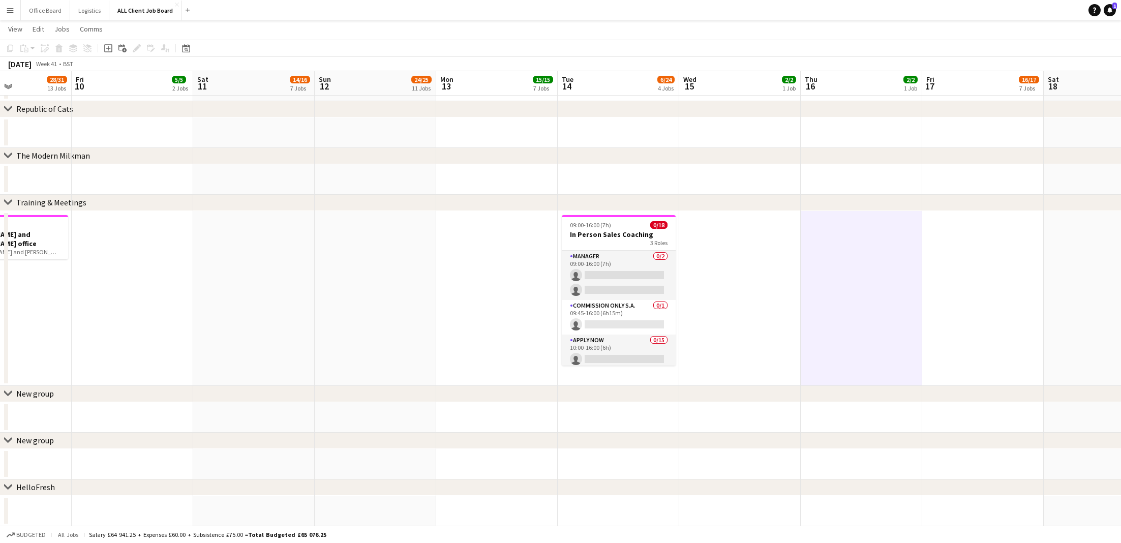
scroll to position [0, 319]
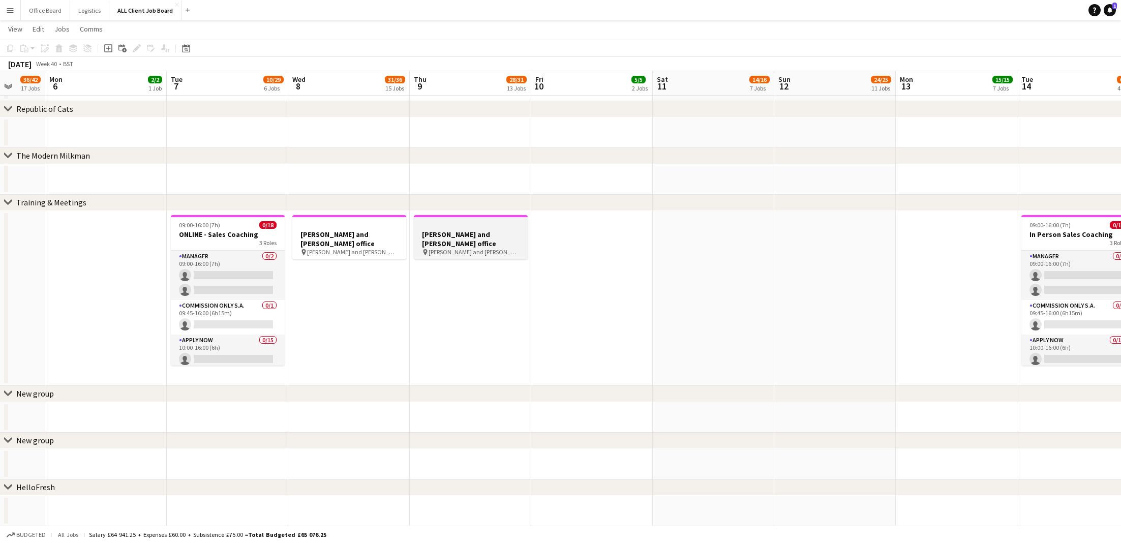
click at [474, 237] on h3 "[PERSON_NAME] and [PERSON_NAME] office" at bounding box center [471, 239] width 114 height 18
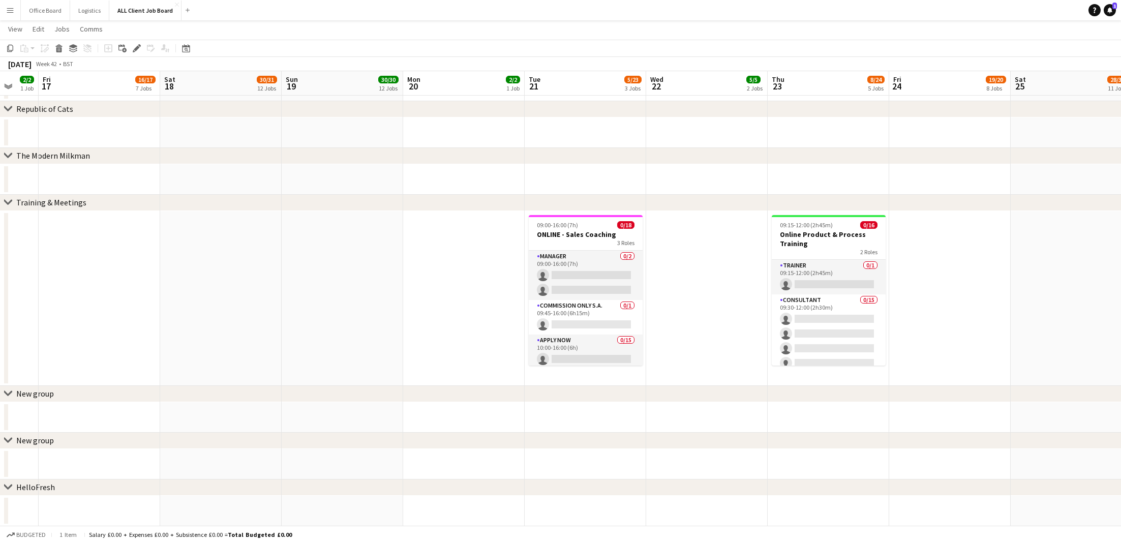
scroll to position [0, 450]
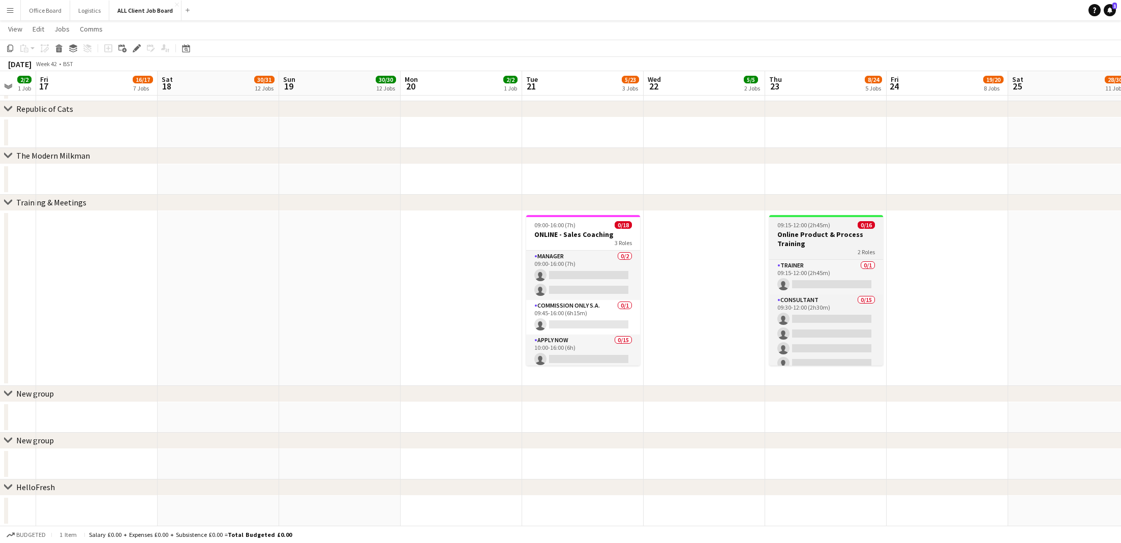
click at [797, 226] on span "09:15-12:00 (2h45m)" at bounding box center [804, 225] width 53 height 8
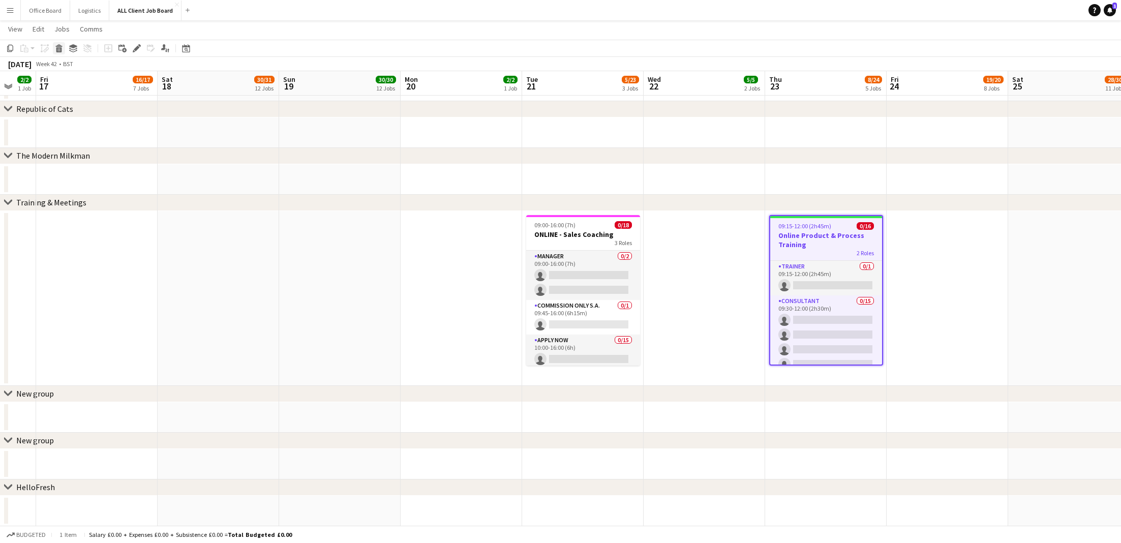
click at [62, 49] on icon "Delete" at bounding box center [59, 48] width 8 height 8
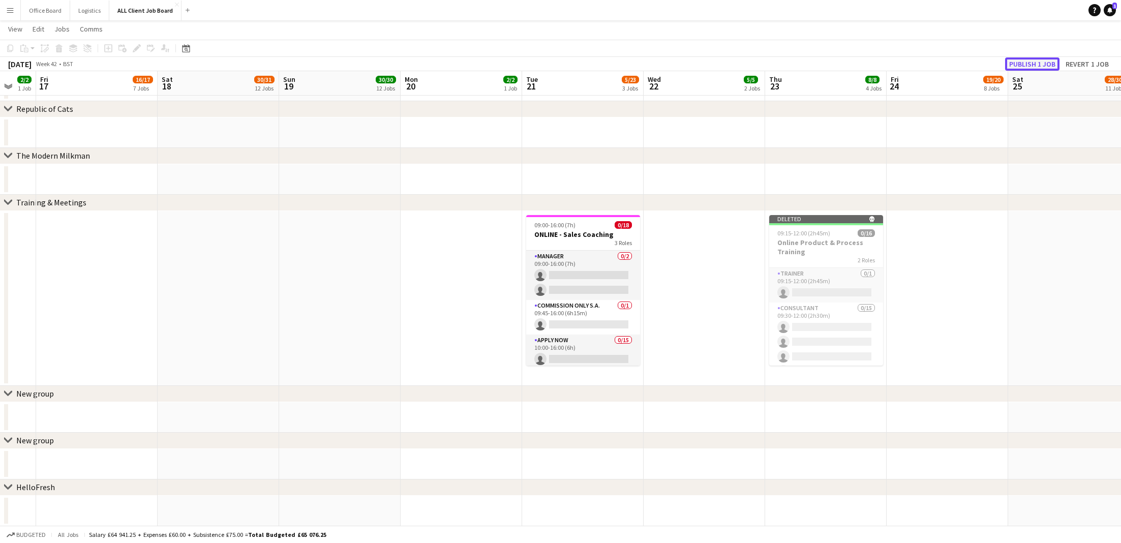
click at [1042, 63] on button "Publish 1 job" at bounding box center [1032, 63] width 54 height 13
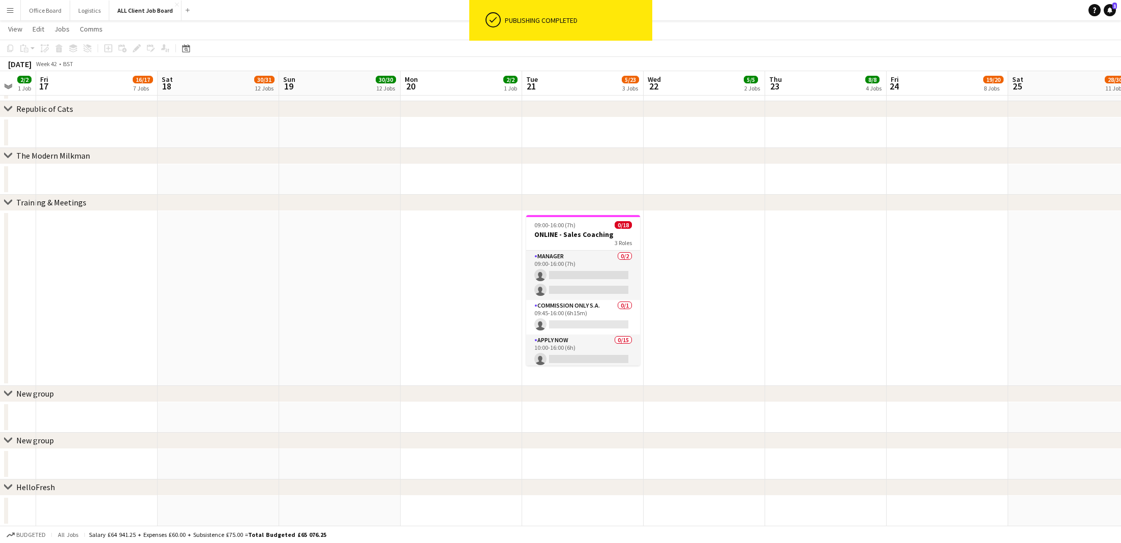
click at [723, 262] on app-date-cell at bounding box center [705, 298] width 122 height 175
